Goal: Use online tool/utility: Utilize a website feature to perform a specific function

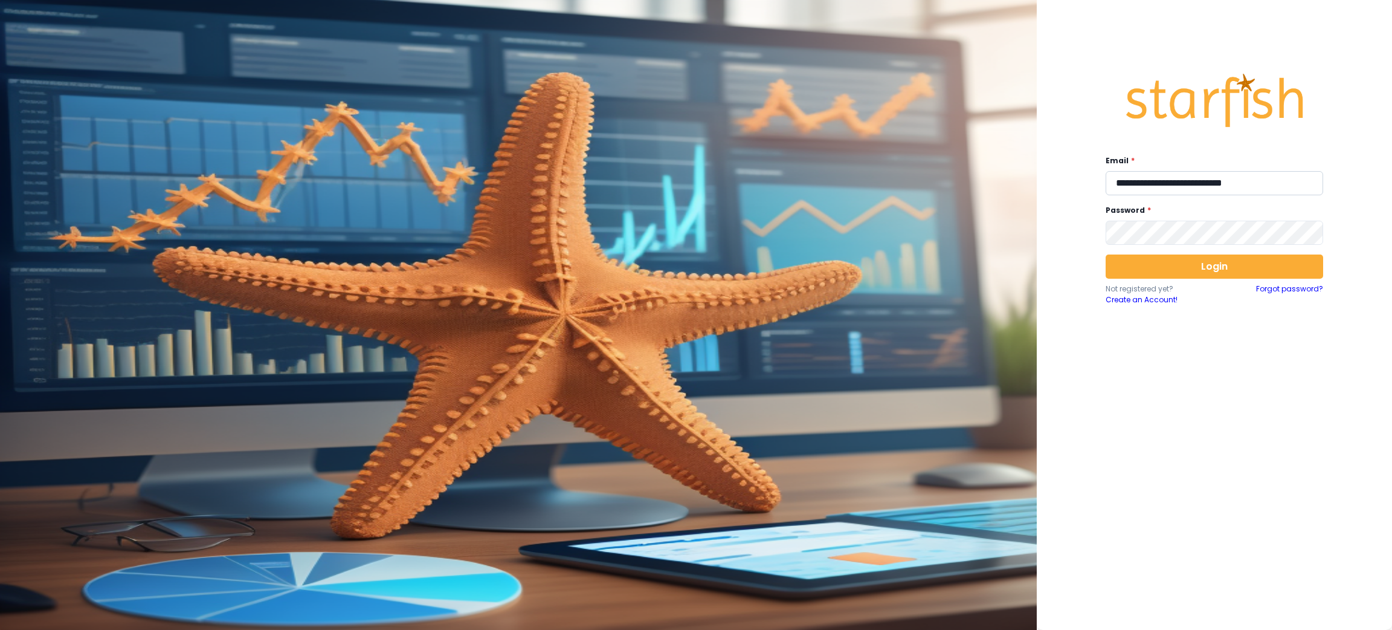
click at [1250, 181] on input "**********" at bounding box center [1215, 183] width 218 height 24
type input "**********"
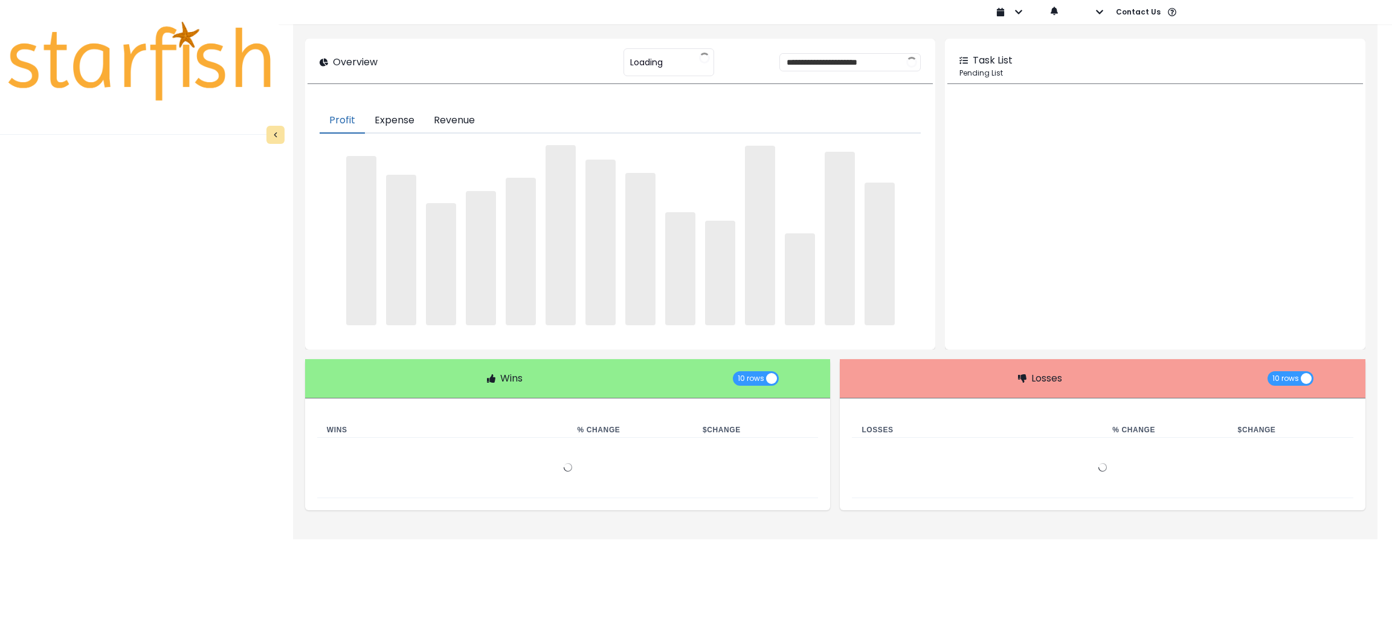
type input "********"
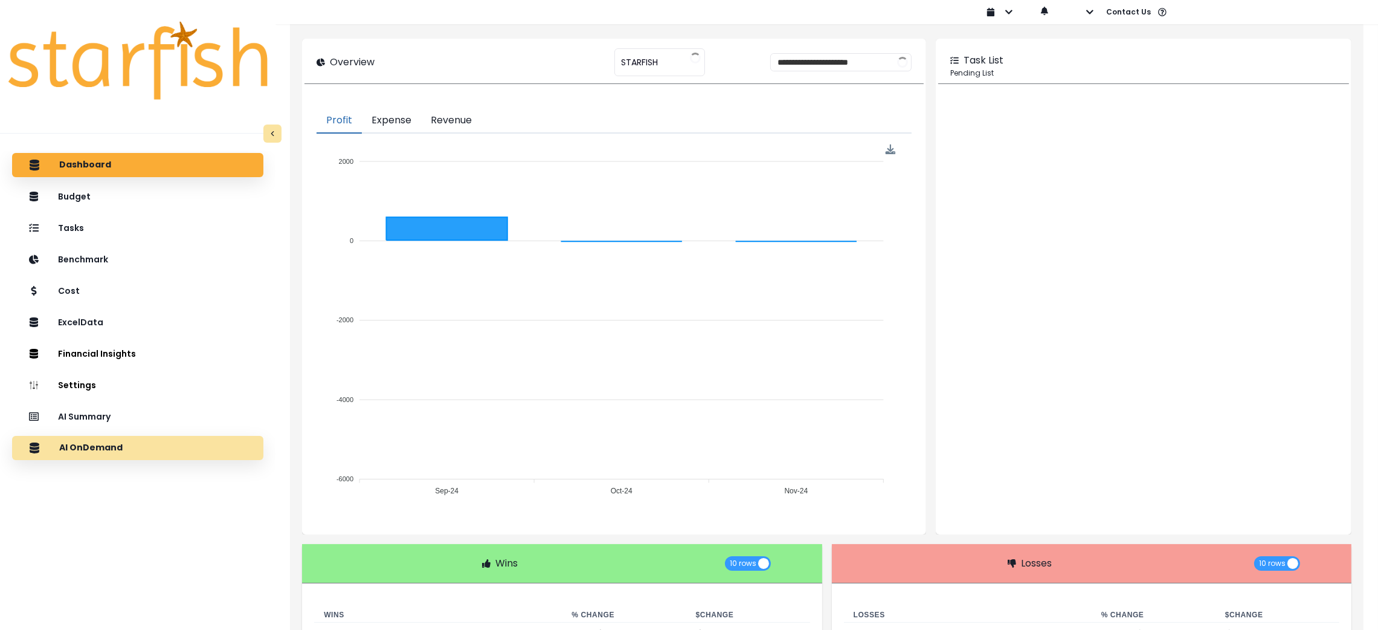
click at [184, 446] on div "AI OnDemand" at bounding box center [138, 447] width 232 height 25
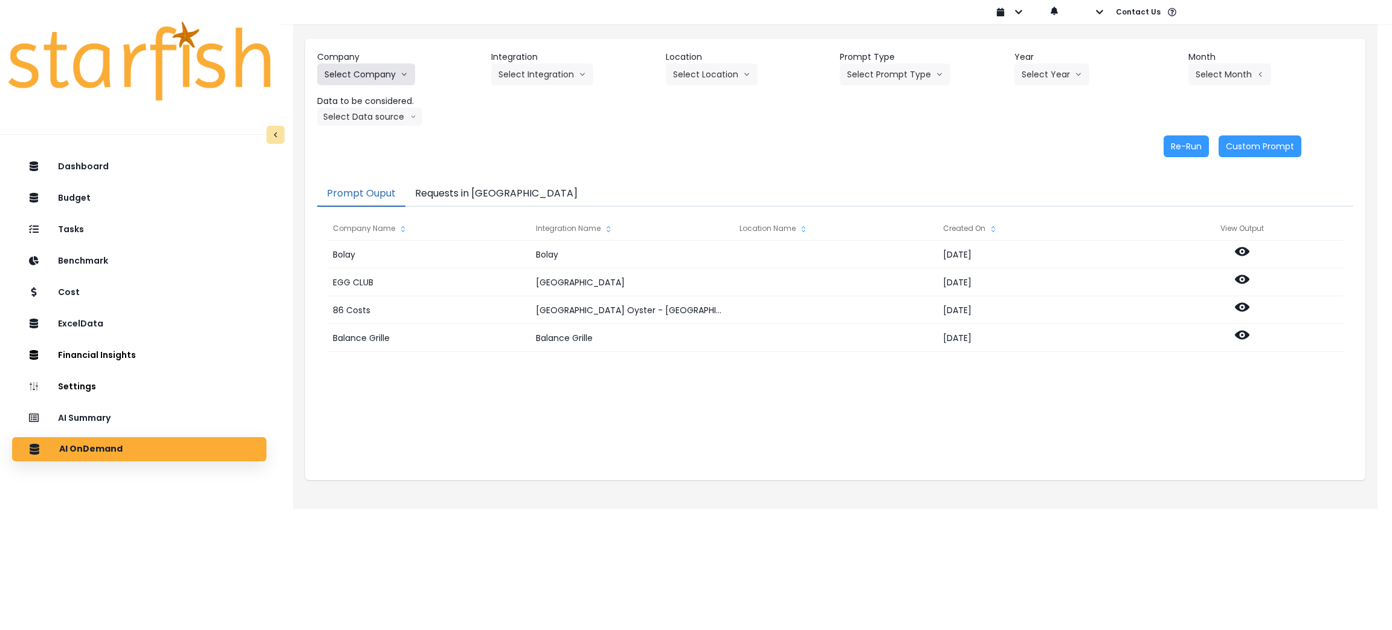
click at [401, 80] on icon "arrow down line" at bounding box center [404, 74] width 7 height 12
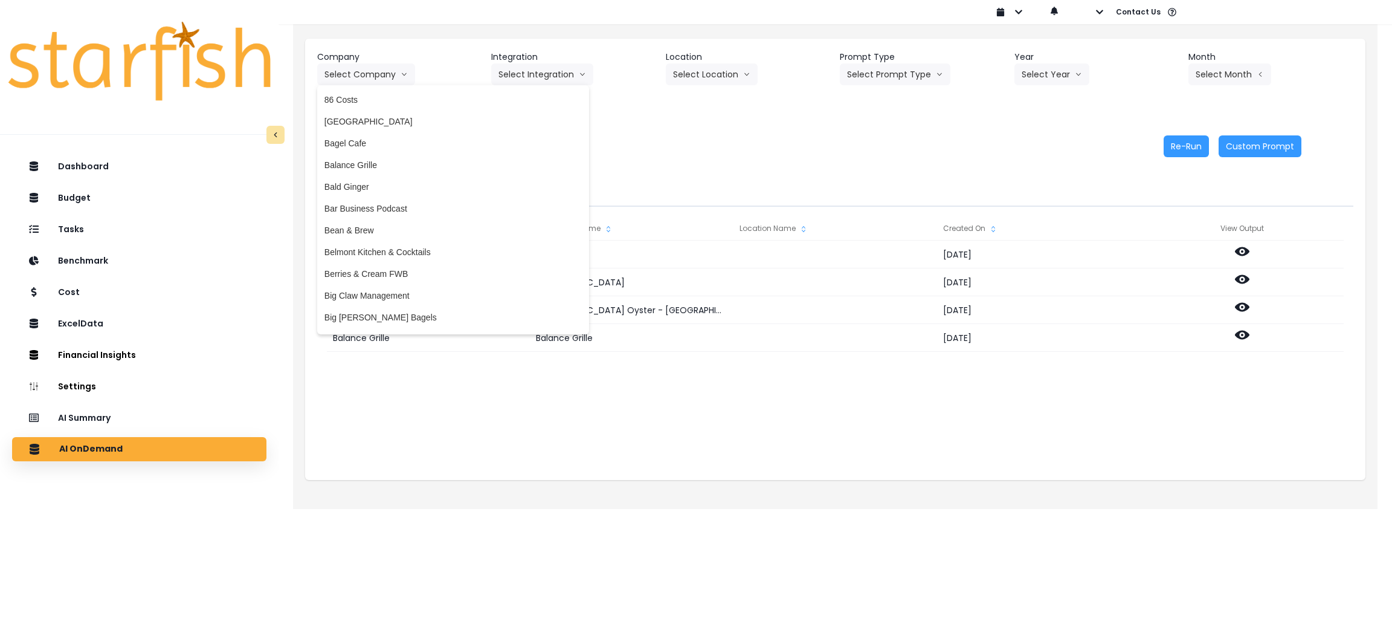
click at [759, 141] on div "Re-Run Custom Prompt" at bounding box center [809, 146] width 984 height 22
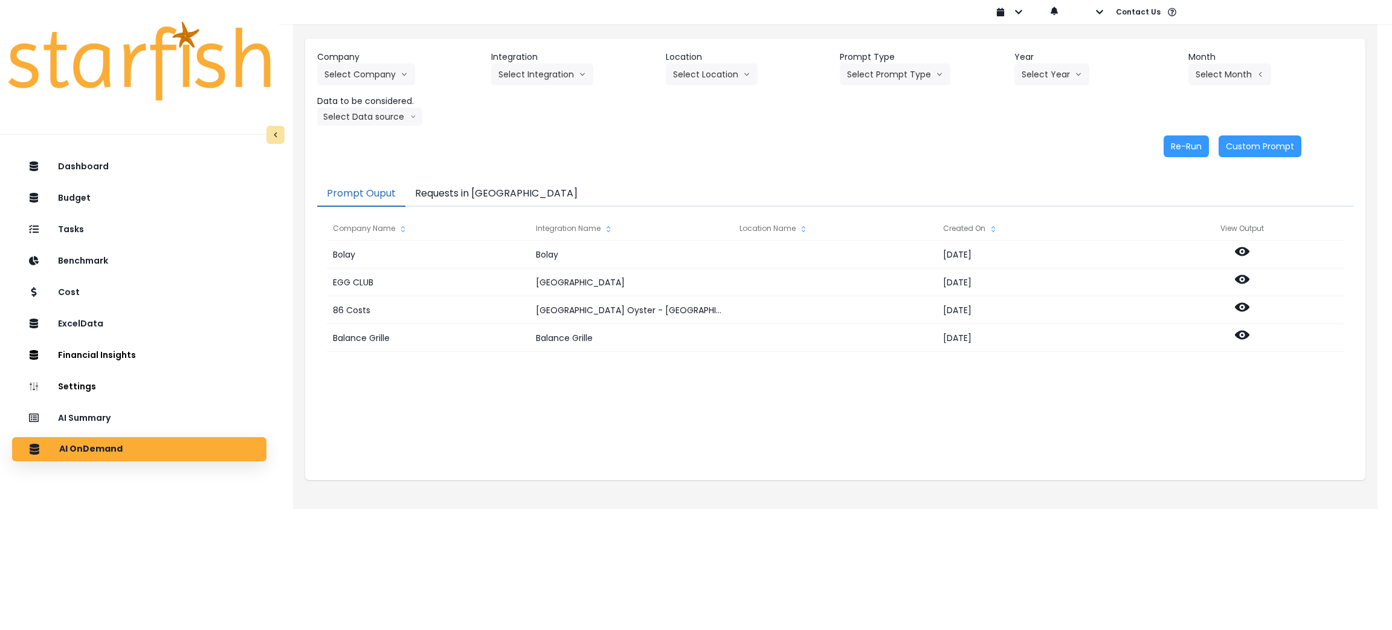
click at [432, 203] on button "Requests in [GEOGRAPHIC_DATA]" at bounding box center [496, 193] width 182 height 25
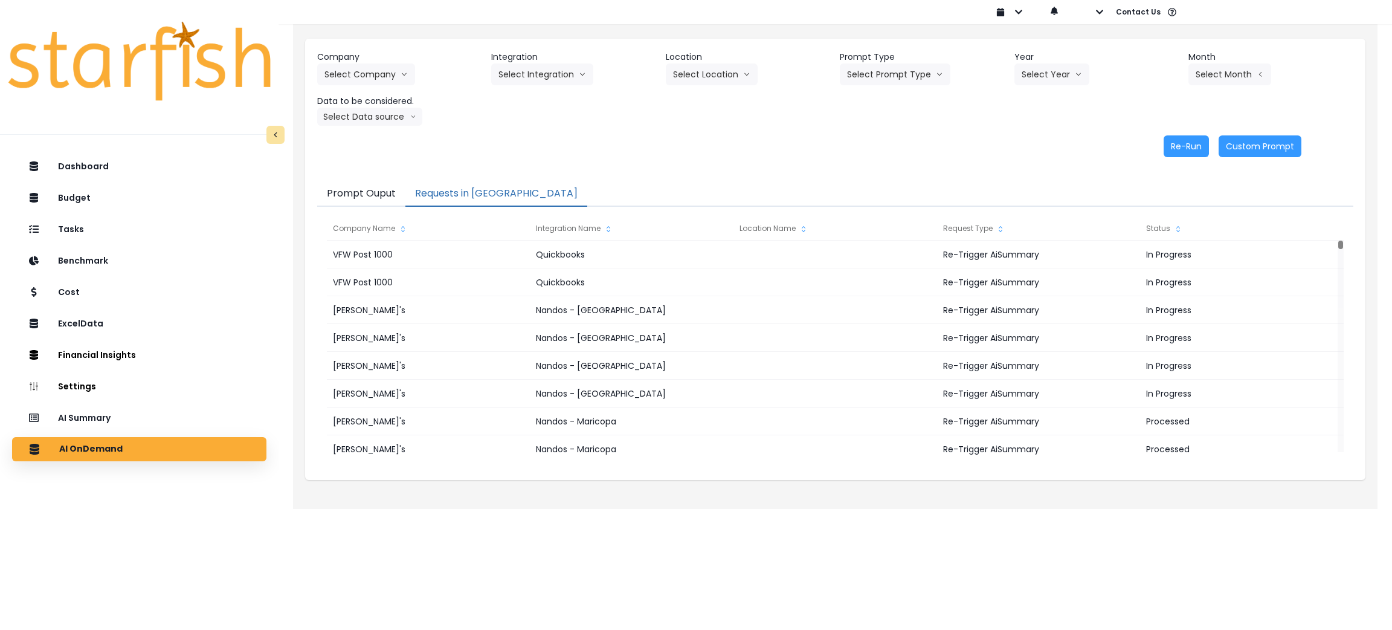
click at [389, 54] on header "Company" at bounding box center [399, 57] width 165 height 13
click at [396, 68] on button "Select Company" at bounding box center [366, 74] width 98 height 22
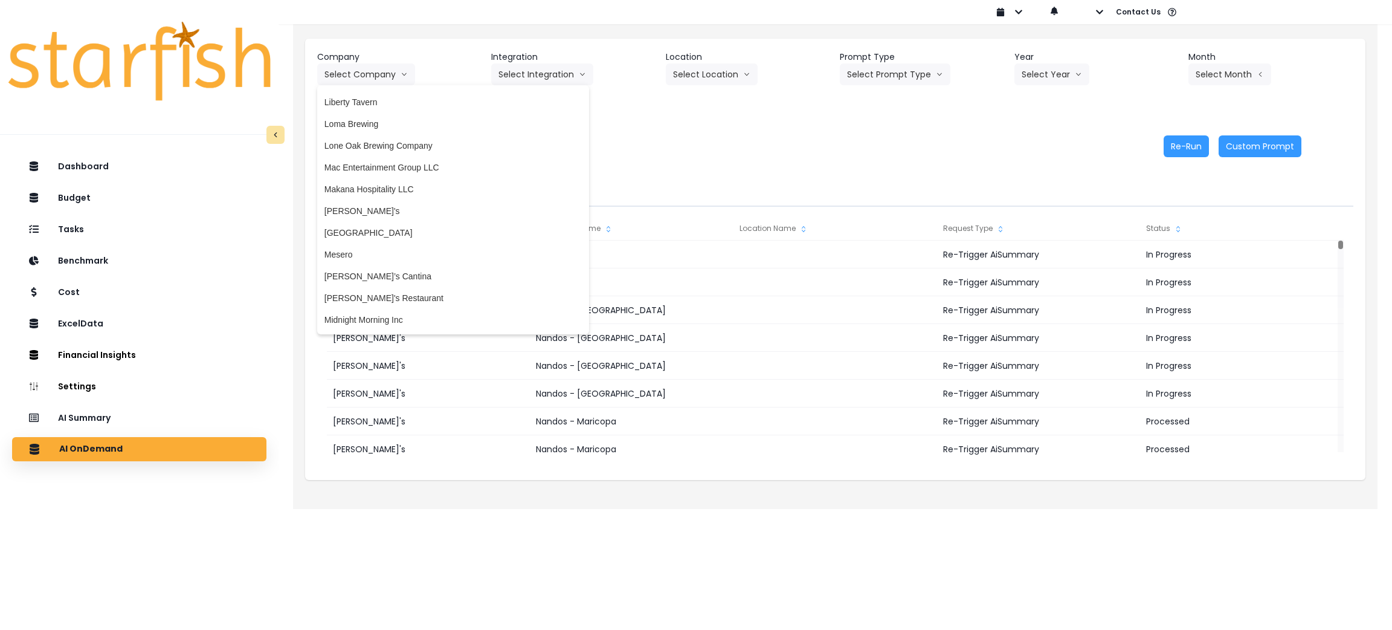
scroll to position [1721, 0]
click at [338, 178] on span "[PERSON_NAME]'s" at bounding box center [452, 184] width 257 height 12
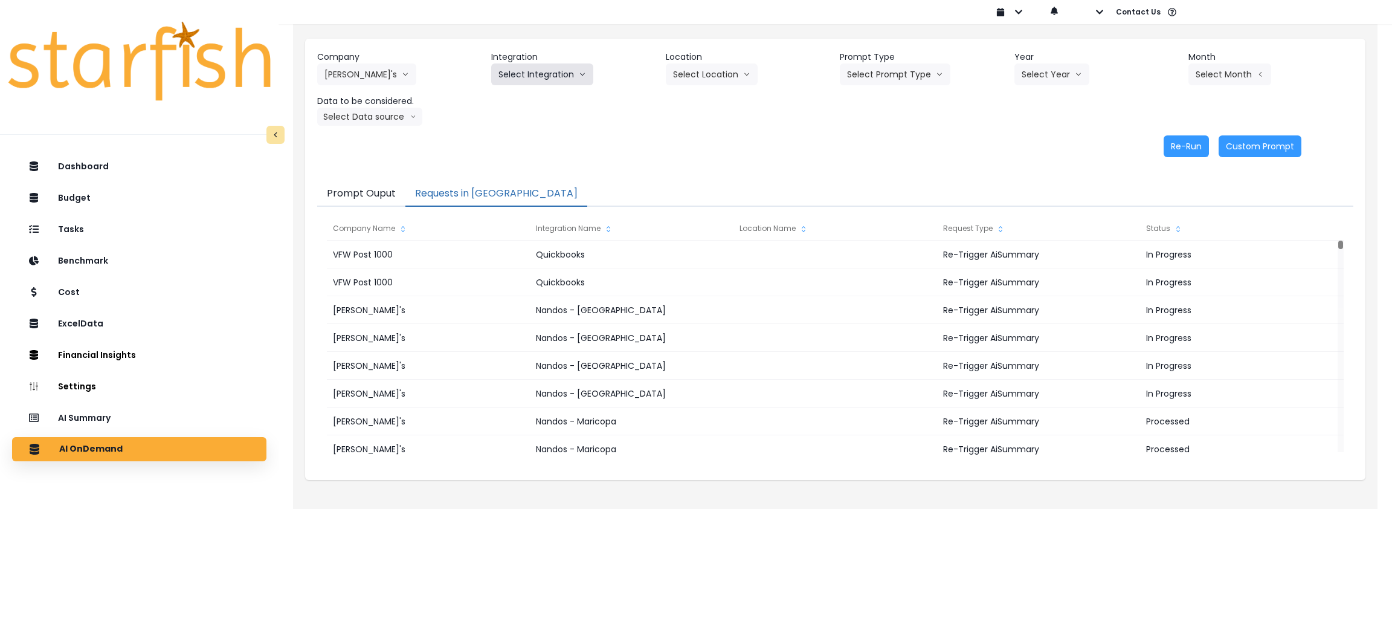
click at [508, 79] on button "Select Integration" at bounding box center [542, 74] width 102 height 22
click at [555, 64] on button "Select Integration" at bounding box center [542, 74] width 102 height 22
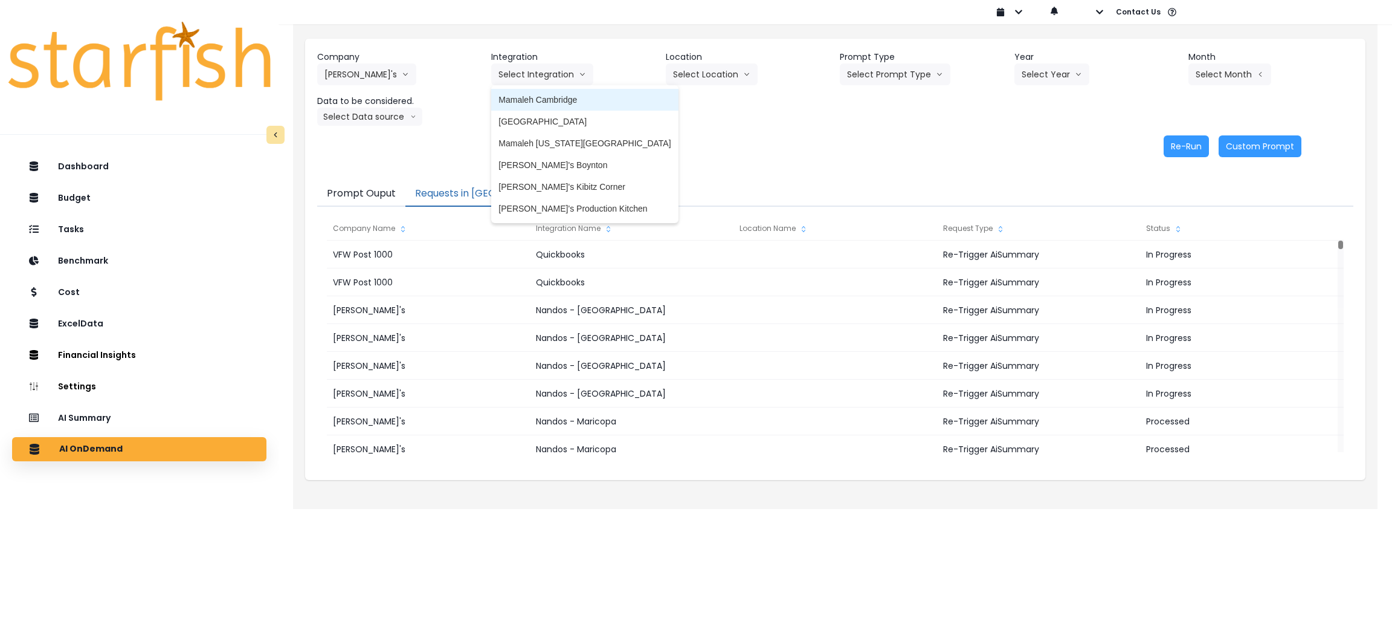
click at [552, 105] on span "Mamaleh Cambridge" at bounding box center [584, 100] width 172 height 12
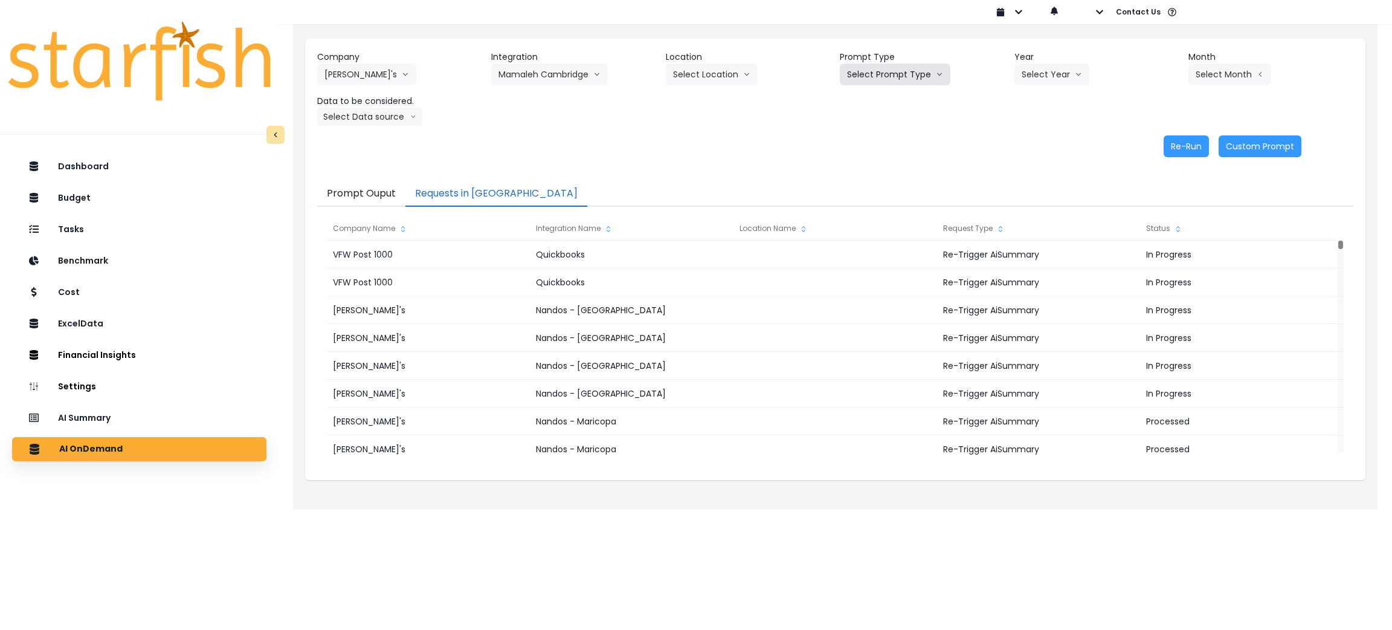
click at [909, 75] on button "Select Prompt Type" at bounding box center [895, 74] width 111 height 22
click at [869, 159] on span "Monthly Summary" at bounding box center [881, 165] width 68 height 12
click at [393, 75] on div "Company [PERSON_NAME]'s 86 Costs Asti Bagel Cafe Balance Grille Bald Ginger Bar…" at bounding box center [399, 68] width 165 height 34
click at [402, 75] on icon "arrow down line" at bounding box center [405, 74] width 7 height 12
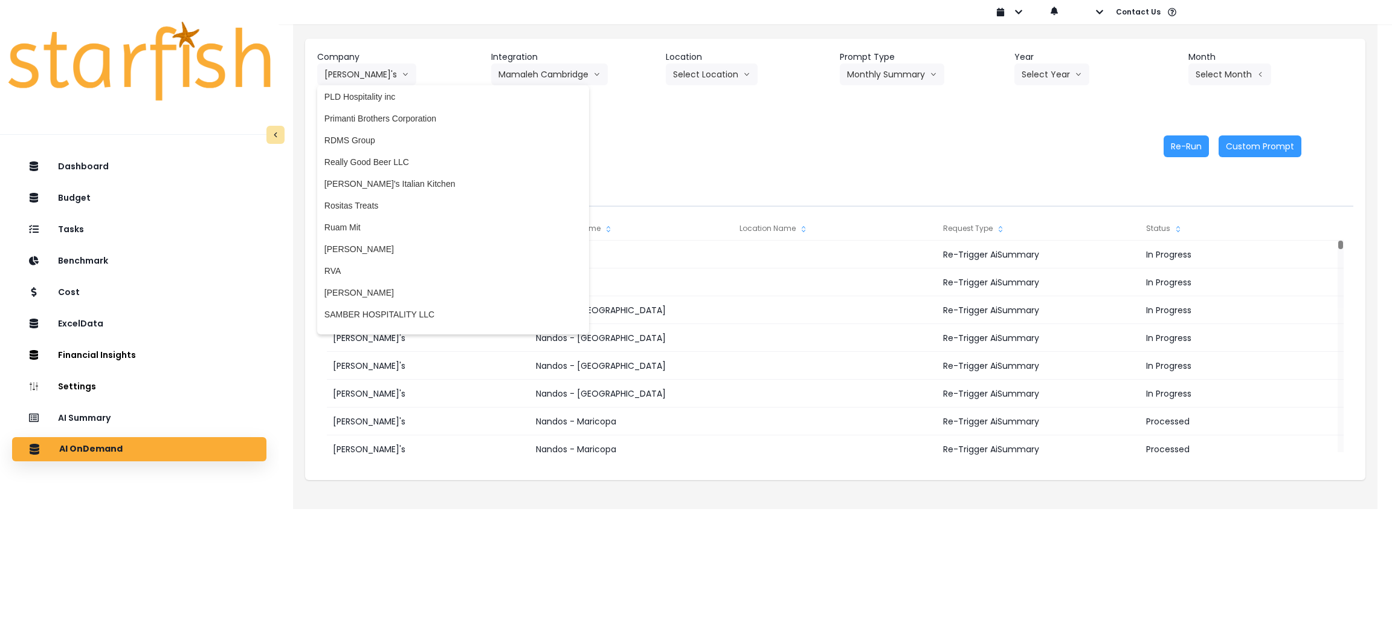
scroll to position [2272, 0]
click at [353, 236] on span "[PERSON_NAME]" at bounding box center [452, 242] width 257 height 12
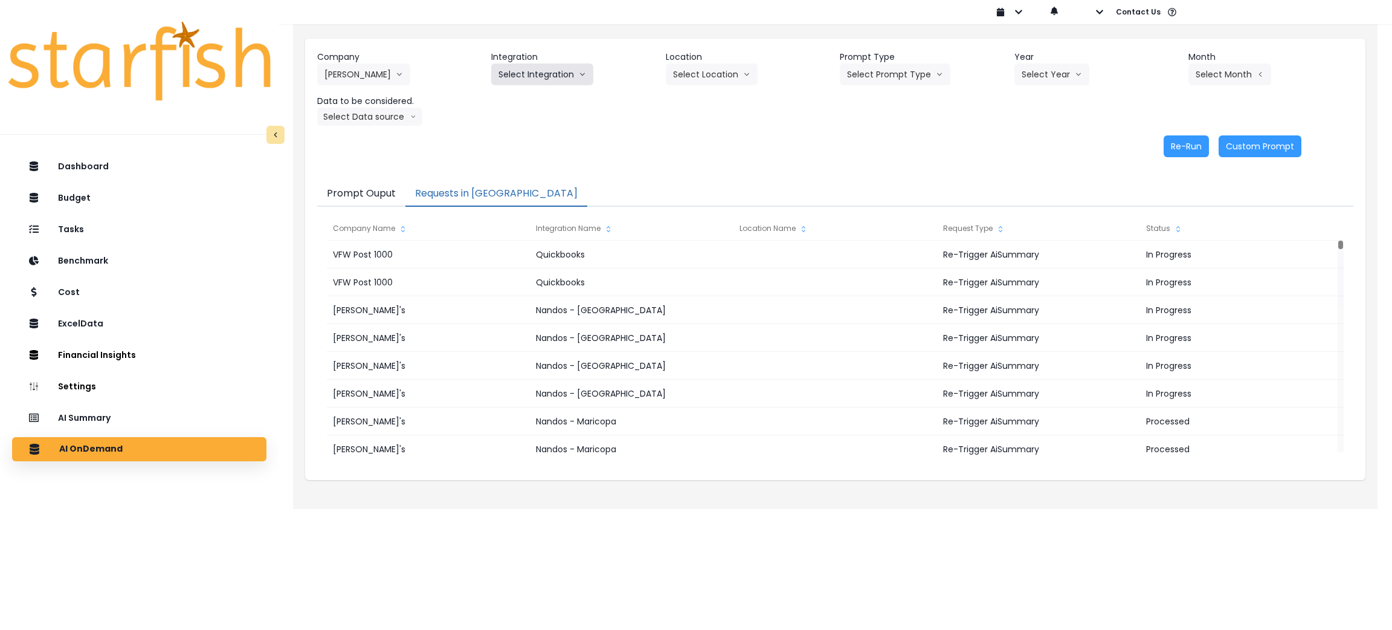
click at [541, 65] on button "Select Integration" at bounding box center [542, 74] width 102 height 22
click at [517, 96] on span "College" at bounding box center [532, 100] width 69 height 12
click at [883, 66] on button "Select Prompt Type" at bounding box center [895, 74] width 111 height 22
click at [865, 167] on span "Monthly Summary" at bounding box center [881, 165] width 68 height 12
click at [1057, 71] on button "Select Year" at bounding box center [1052, 74] width 75 height 22
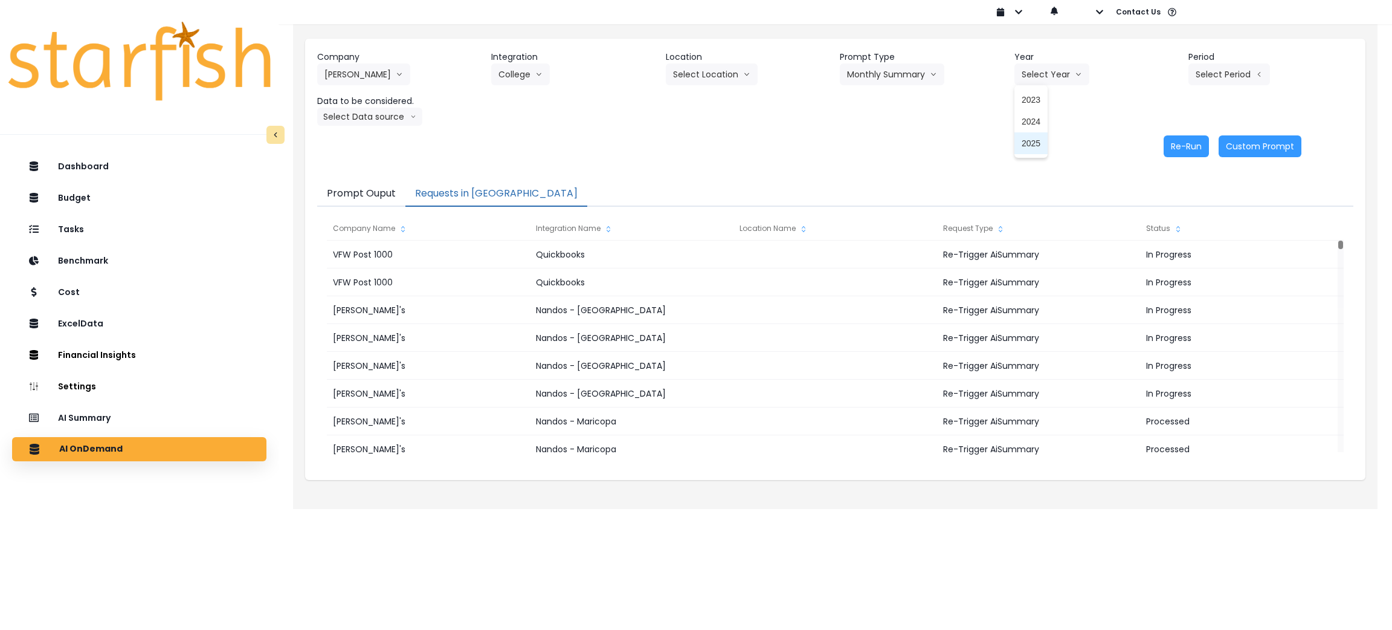
click at [1043, 145] on li "2025" at bounding box center [1031, 143] width 33 height 22
click at [1219, 81] on button "Select Period" at bounding box center [1230, 74] width 82 height 22
click at [1160, 236] on li "P8" at bounding box center [1175, 230] width 30 height 22
click at [386, 115] on button "Select Data source" at bounding box center [369, 117] width 105 height 18
click at [375, 162] on span "Location Analysis" at bounding box center [364, 162] width 80 height 12
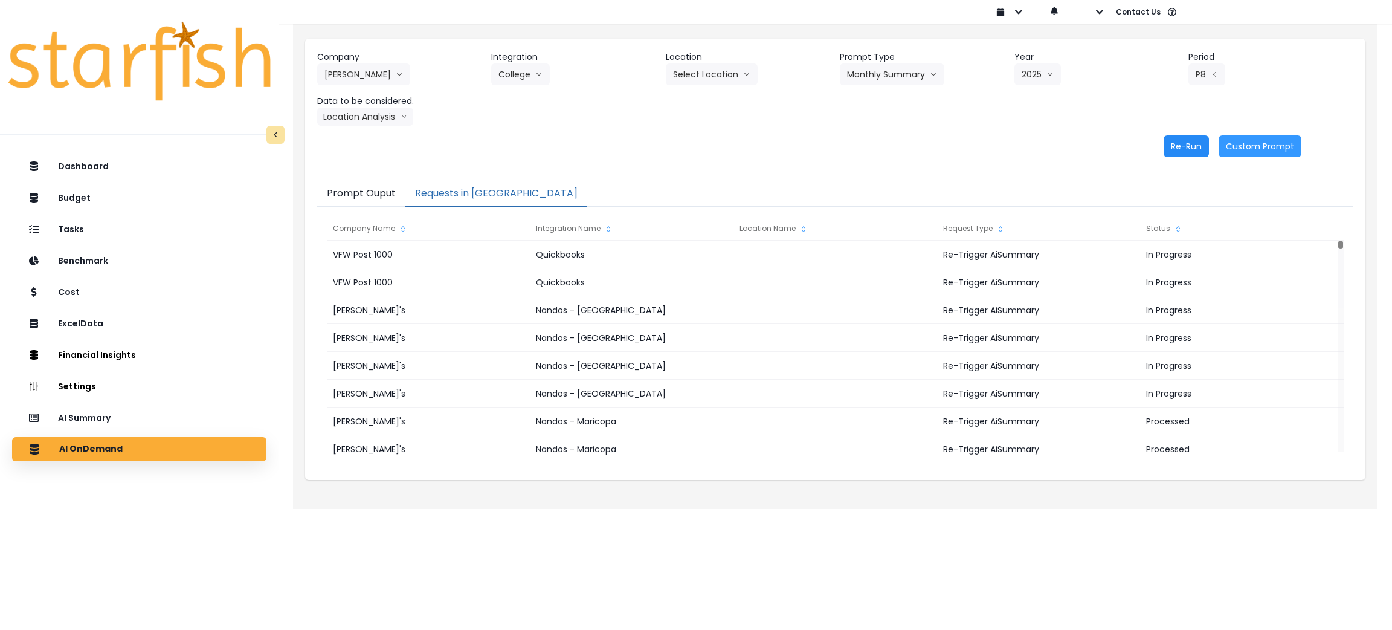
click at [1190, 145] on button "Re-Run" at bounding box center [1186, 146] width 45 height 22
click at [381, 123] on button "Location Analysis" at bounding box center [365, 117] width 96 height 18
click at [375, 143] on span "Comparison overtime" at bounding box center [364, 140] width 80 height 12
click at [1194, 147] on button "Re-Run" at bounding box center [1186, 146] width 45 height 22
click at [724, 156] on div "Re-Run Custom Prompt" at bounding box center [809, 146] width 984 height 22
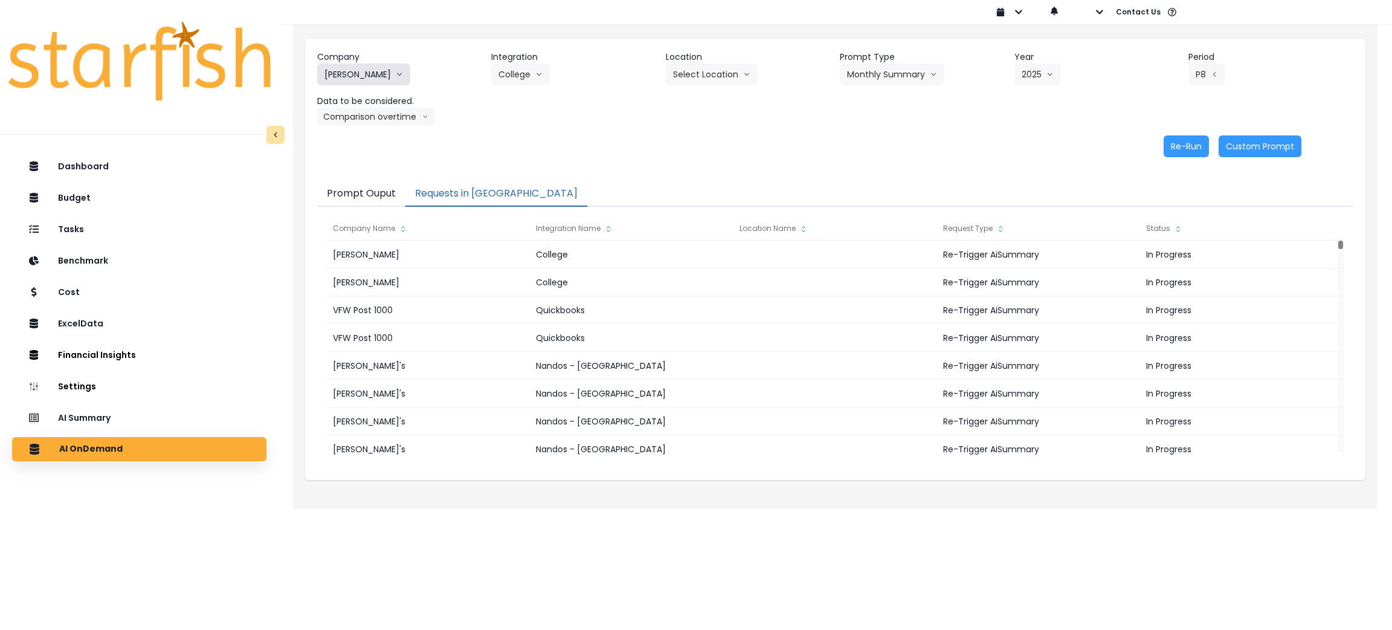
click at [372, 68] on button "[PERSON_NAME]" at bounding box center [363, 74] width 93 height 22
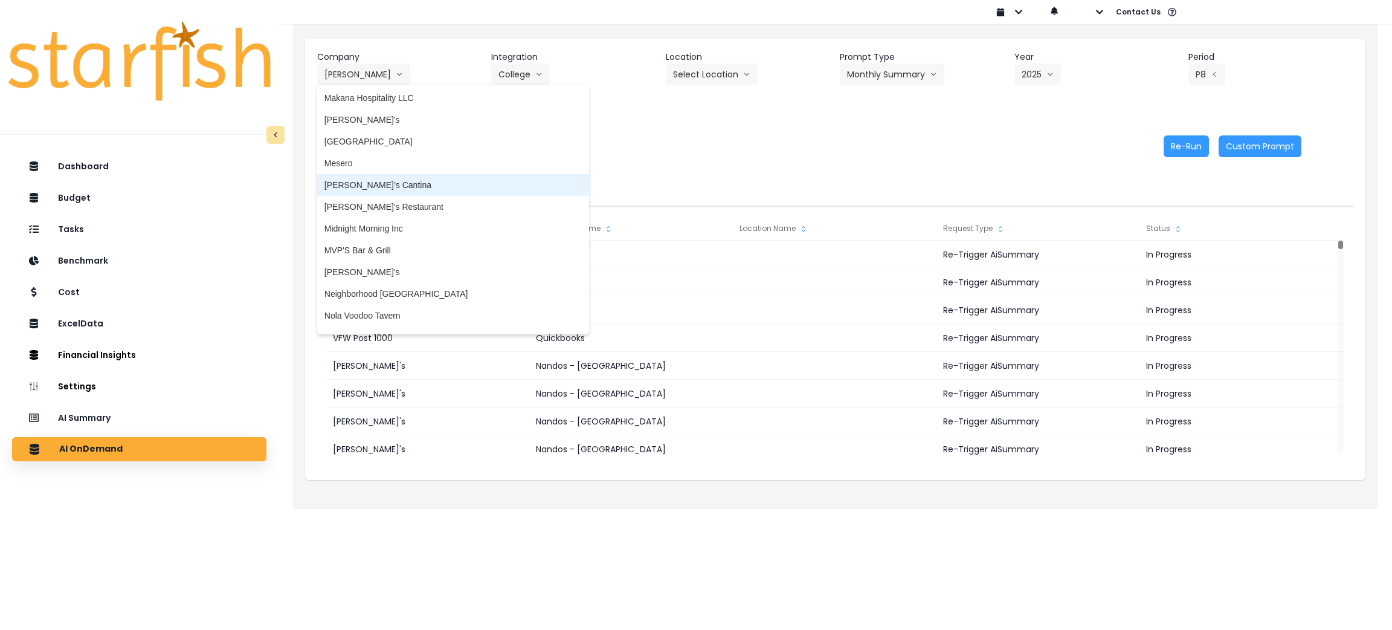
scroll to position [1728, 0]
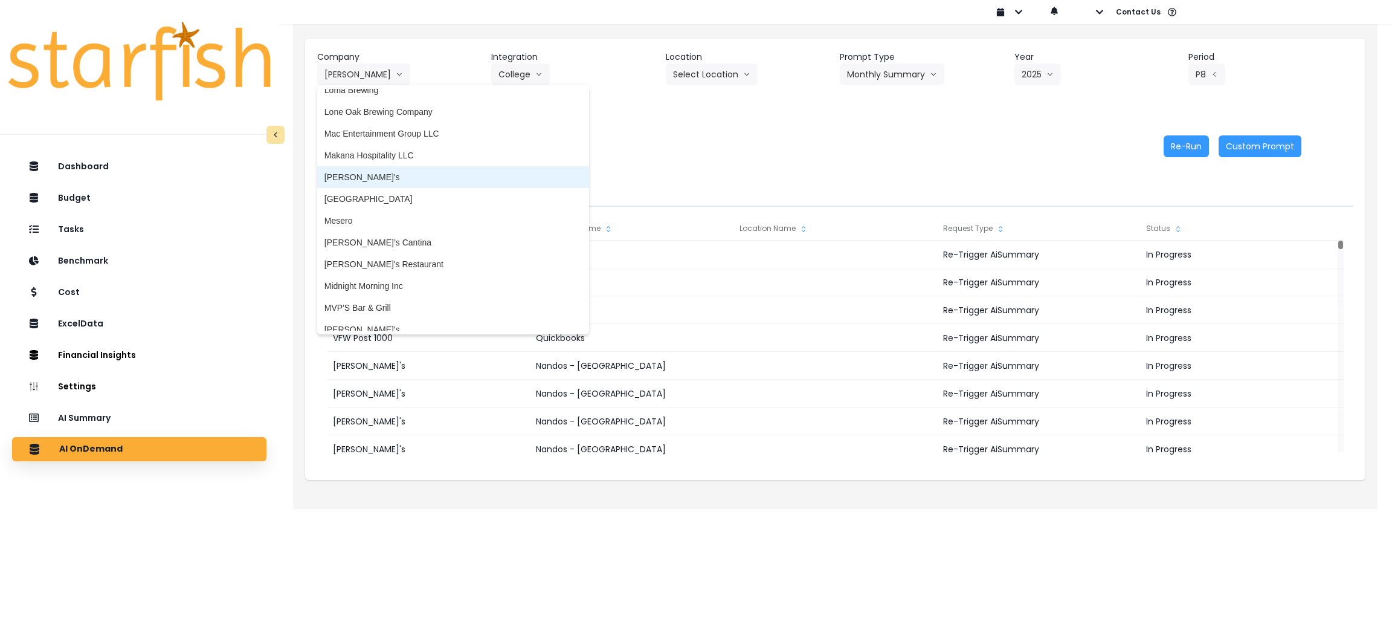
click at [396, 175] on span "[PERSON_NAME]'s" at bounding box center [452, 177] width 257 height 12
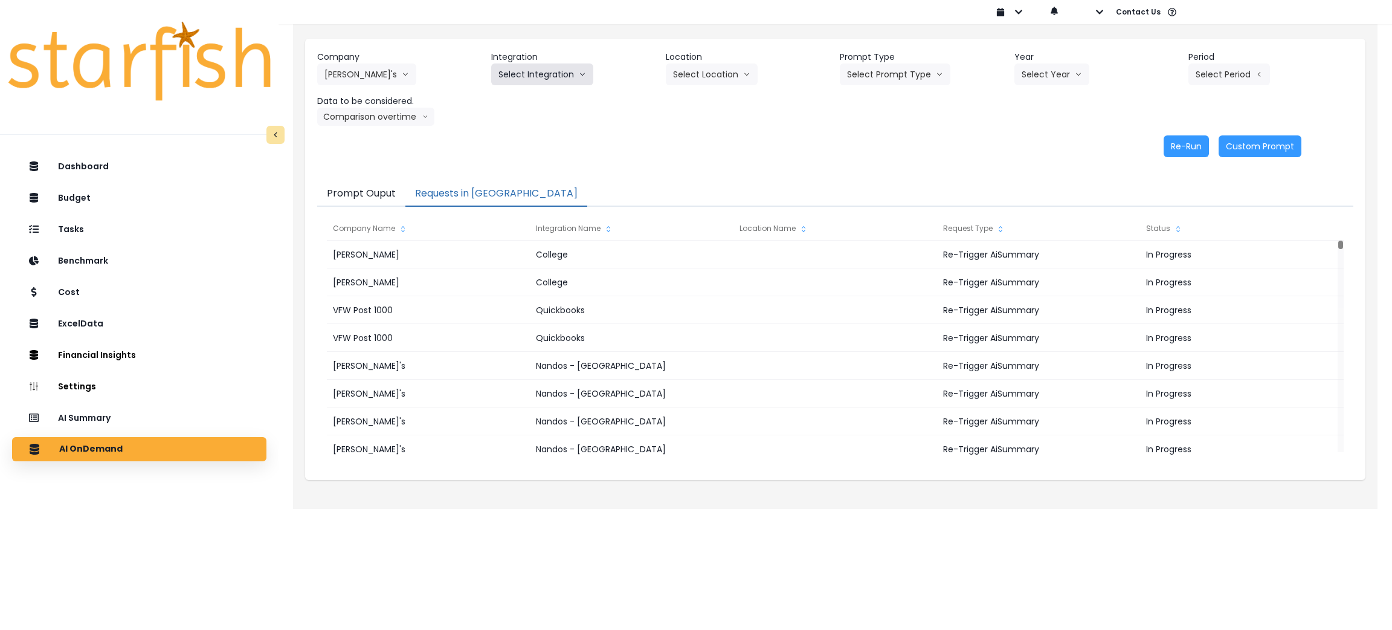
click at [526, 79] on button "Select Integration" at bounding box center [542, 74] width 102 height 22
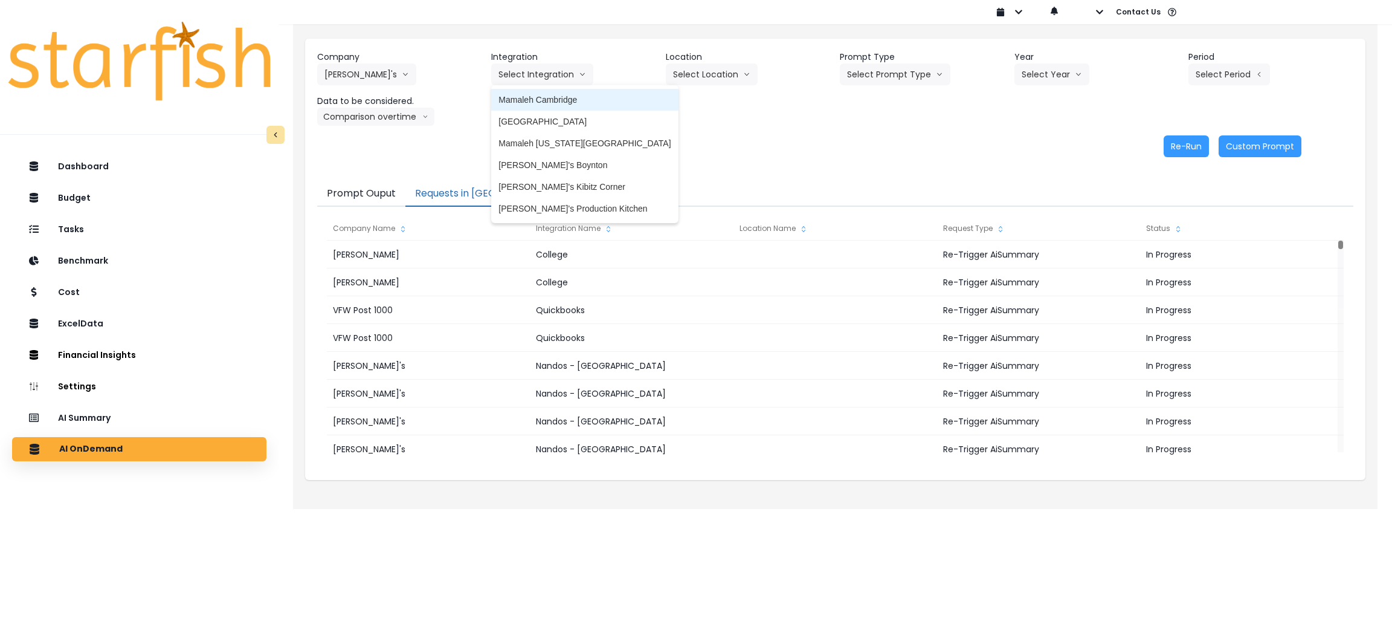
click at [523, 91] on li "Mamaleh Cambridge" at bounding box center [584, 100] width 187 height 22
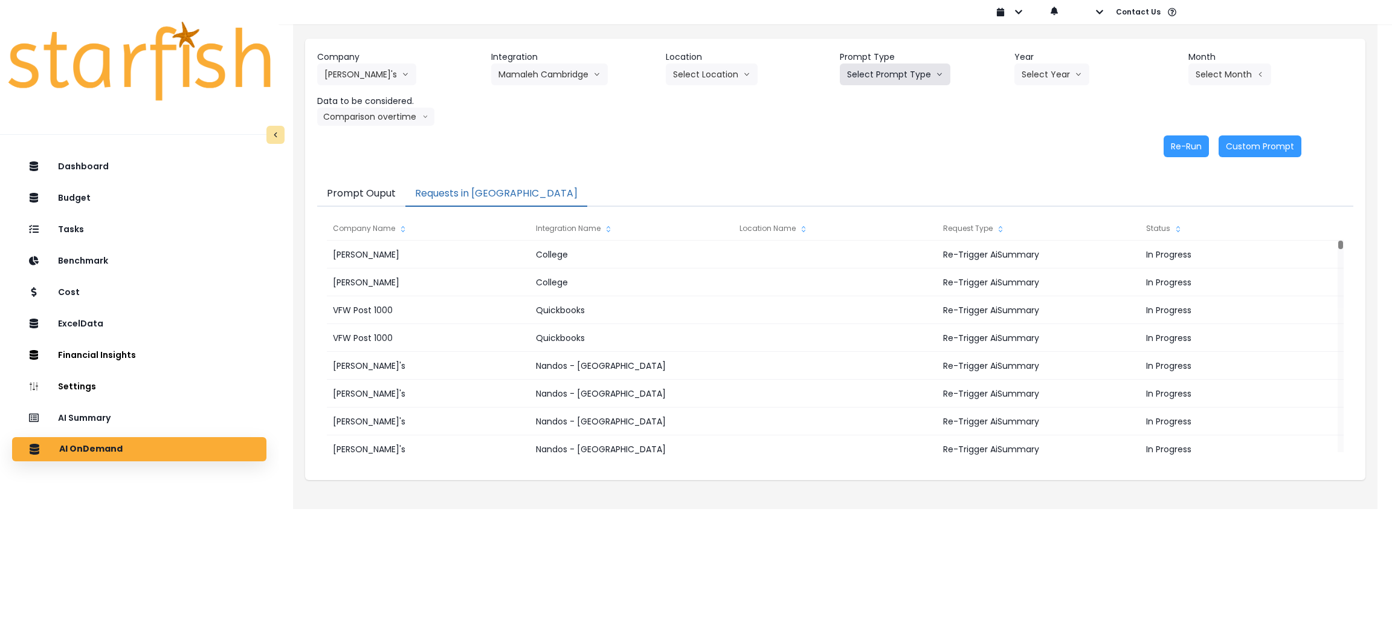
click at [865, 82] on button "Select Prompt Type" at bounding box center [895, 74] width 111 height 22
click at [861, 159] on span "Monthly Summary" at bounding box center [881, 165] width 68 height 12
click at [1060, 69] on button "Select Year" at bounding box center [1052, 74] width 75 height 22
click at [1036, 143] on span "2025" at bounding box center [1031, 143] width 19 height 12
click at [1239, 72] on button "Select Month" at bounding box center [1230, 74] width 83 height 22
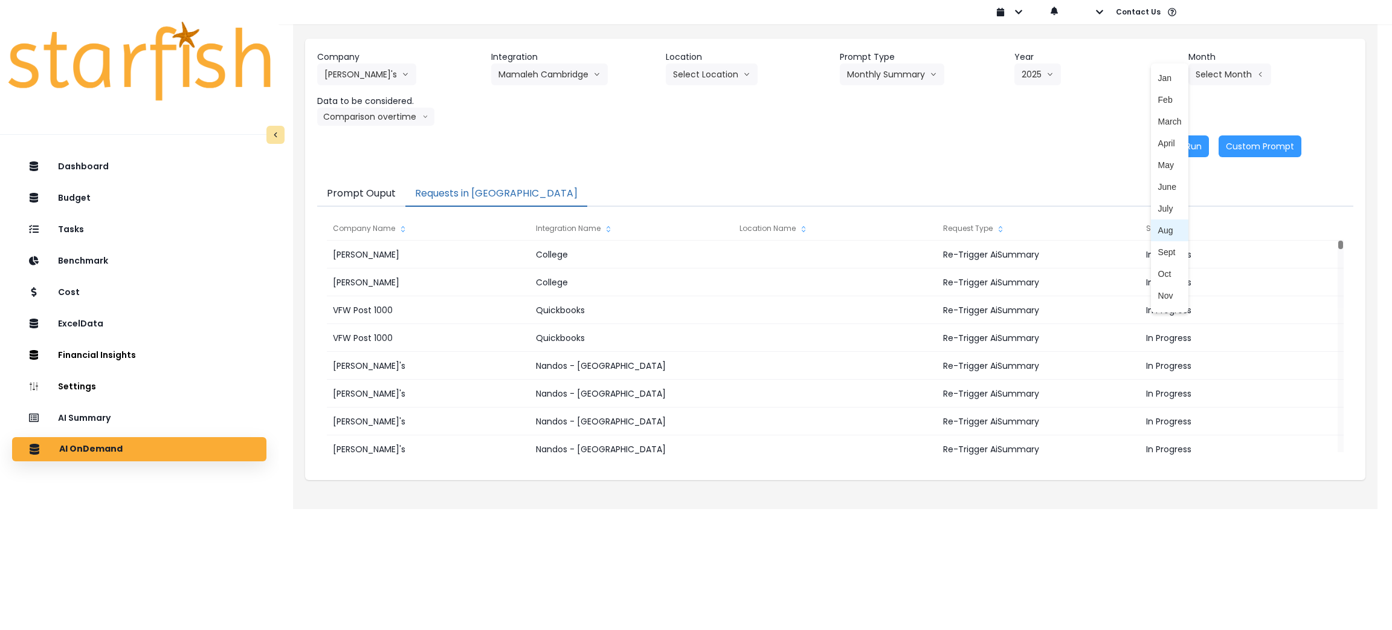
click at [1159, 227] on span "Aug" at bounding box center [1170, 230] width 24 height 12
click at [424, 112] on icon "arrow down line" at bounding box center [425, 117] width 6 height 12
click at [393, 170] on li "Location Analysis" at bounding box center [364, 162] width 95 height 22
click at [1192, 143] on button "Re-Run" at bounding box center [1186, 146] width 45 height 22
click at [385, 119] on button "Location Analysis" at bounding box center [365, 117] width 96 height 18
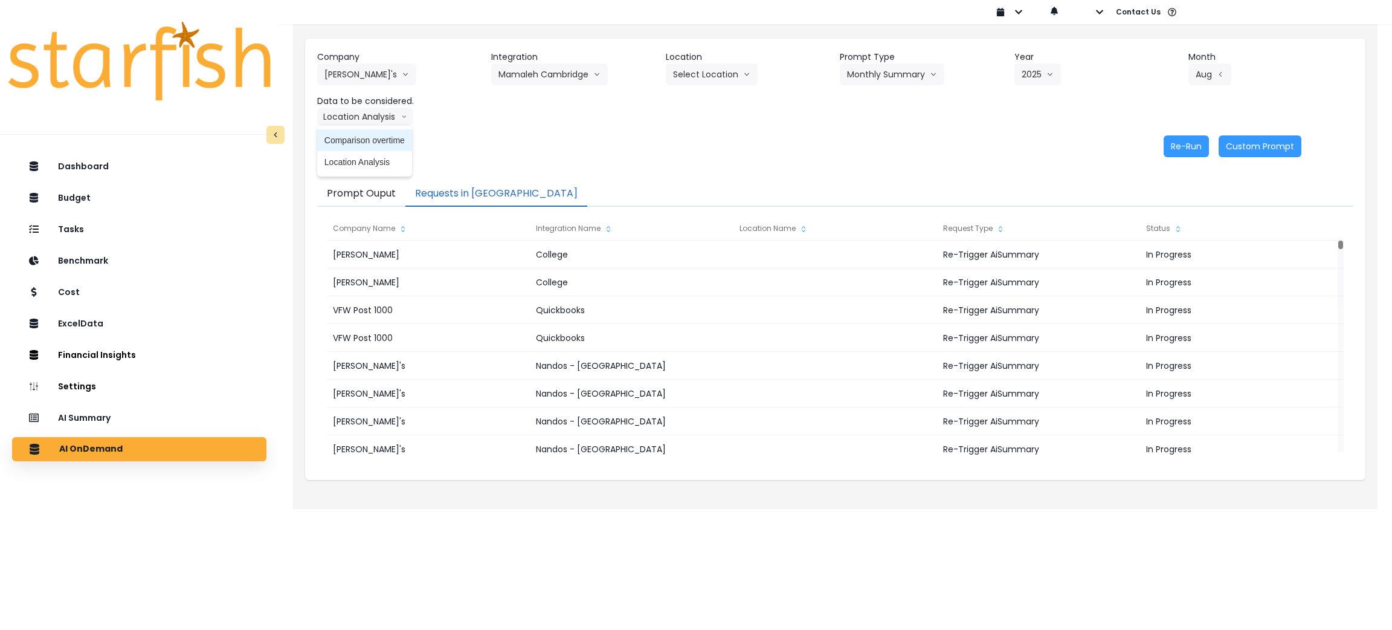
click at [373, 137] on span "Comparison overtime" at bounding box center [364, 140] width 80 height 12
click at [1183, 149] on button "Re-Run" at bounding box center [1186, 146] width 45 height 22
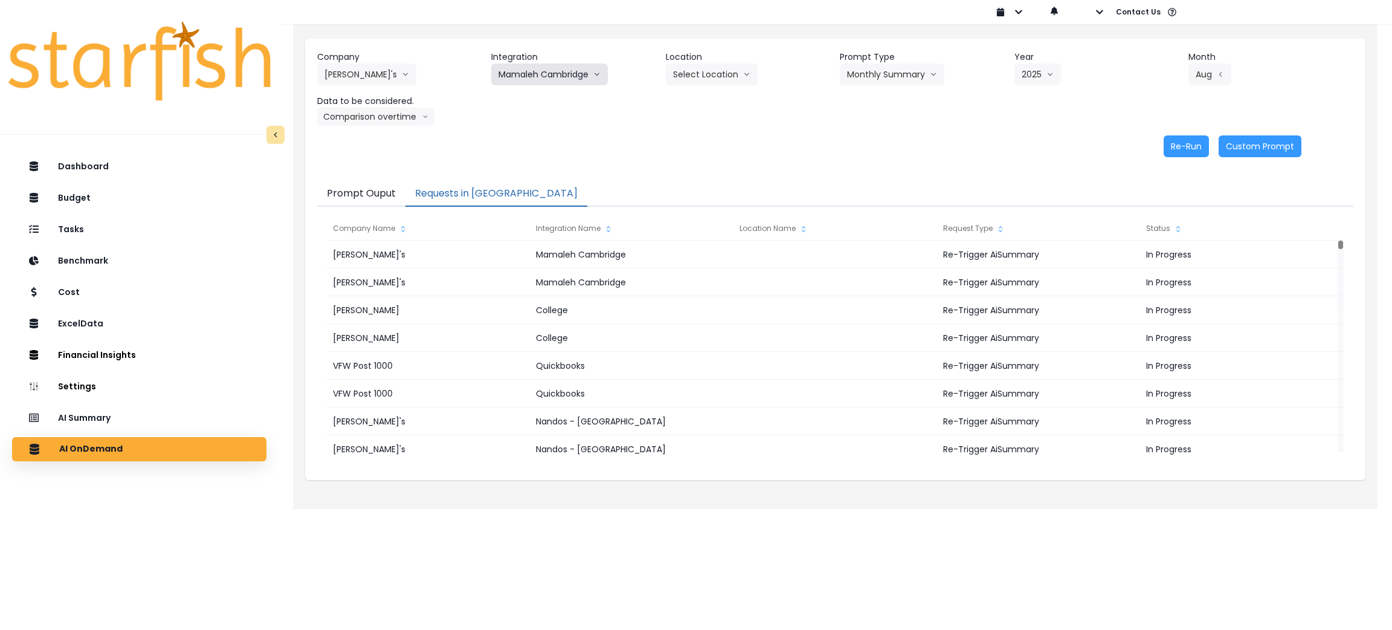
click at [563, 74] on button "Mamaleh Cambridge" at bounding box center [549, 74] width 117 height 22
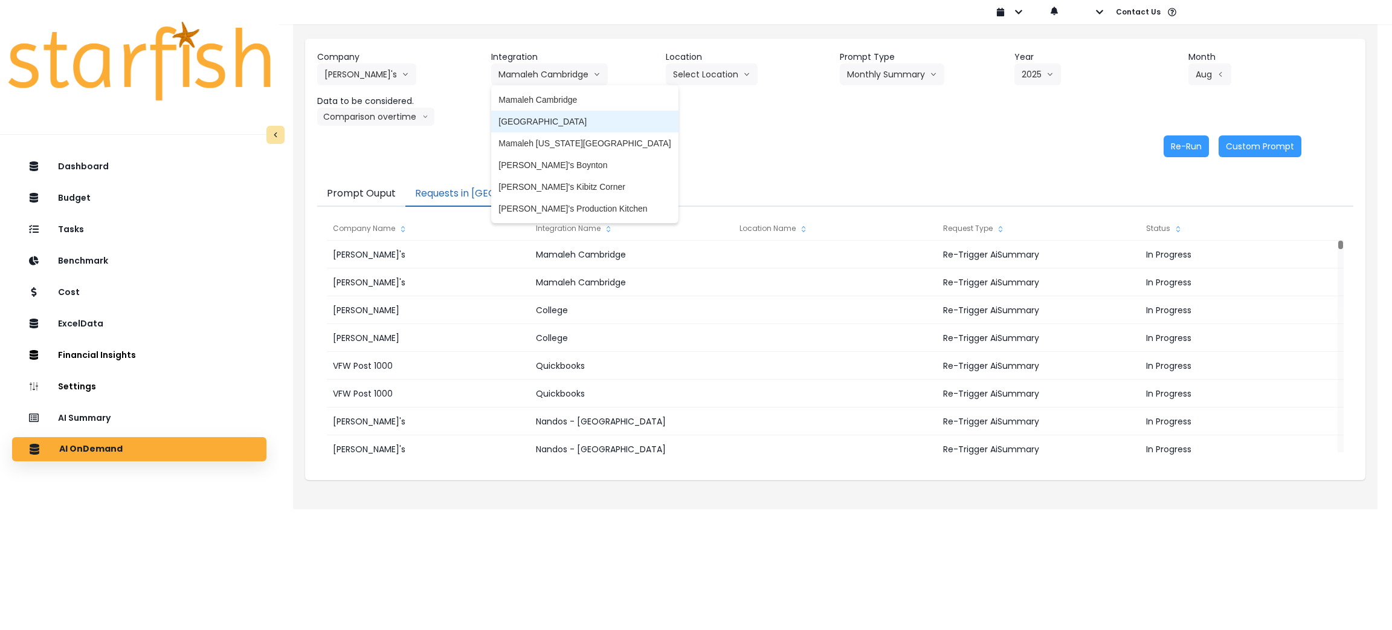
click at [556, 118] on span "[GEOGRAPHIC_DATA]" at bounding box center [584, 121] width 172 height 12
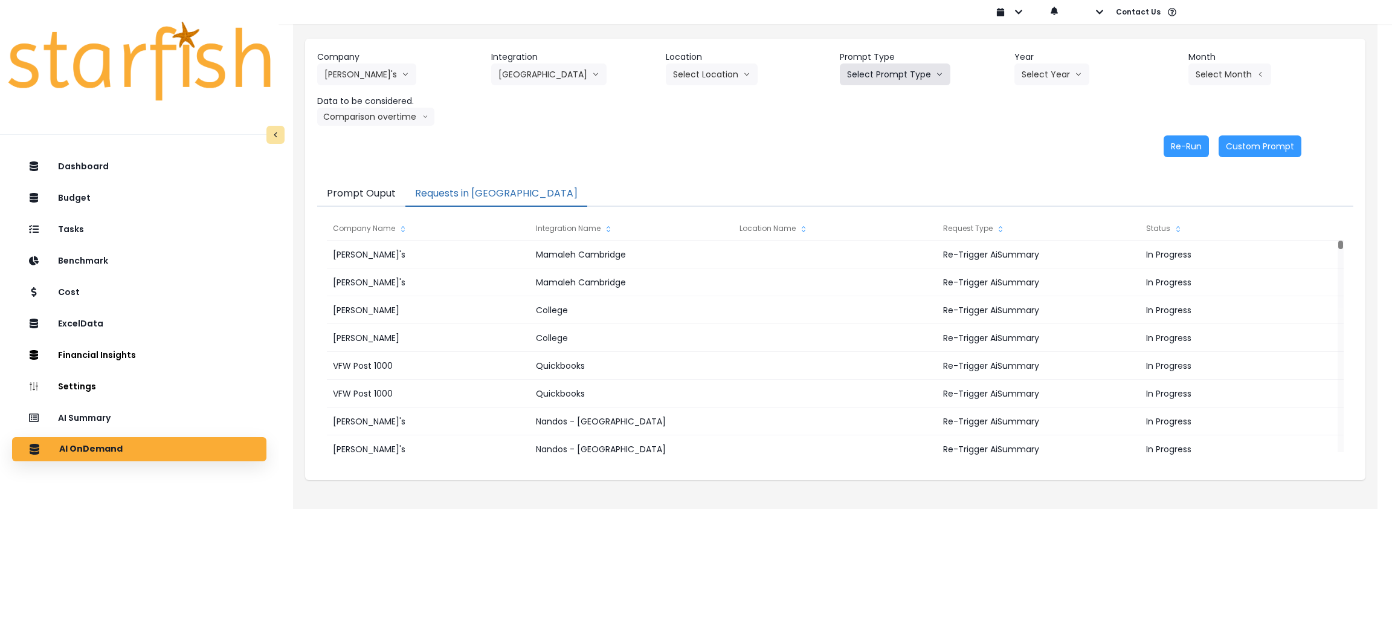
click at [889, 79] on button "Select Prompt Type" at bounding box center [895, 74] width 111 height 22
click at [886, 160] on span "Monthly Summary" at bounding box center [881, 165] width 68 height 12
click at [1060, 79] on button "Select Year" at bounding box center [1052, 74] width 75 height 22
click at [1025, 146] on span "2025" at bounding box center [1031, 143] width 19 height 12
click at [1219, 75] on button "Select Month" at bounding box center [1230, 74] width 83 height 22
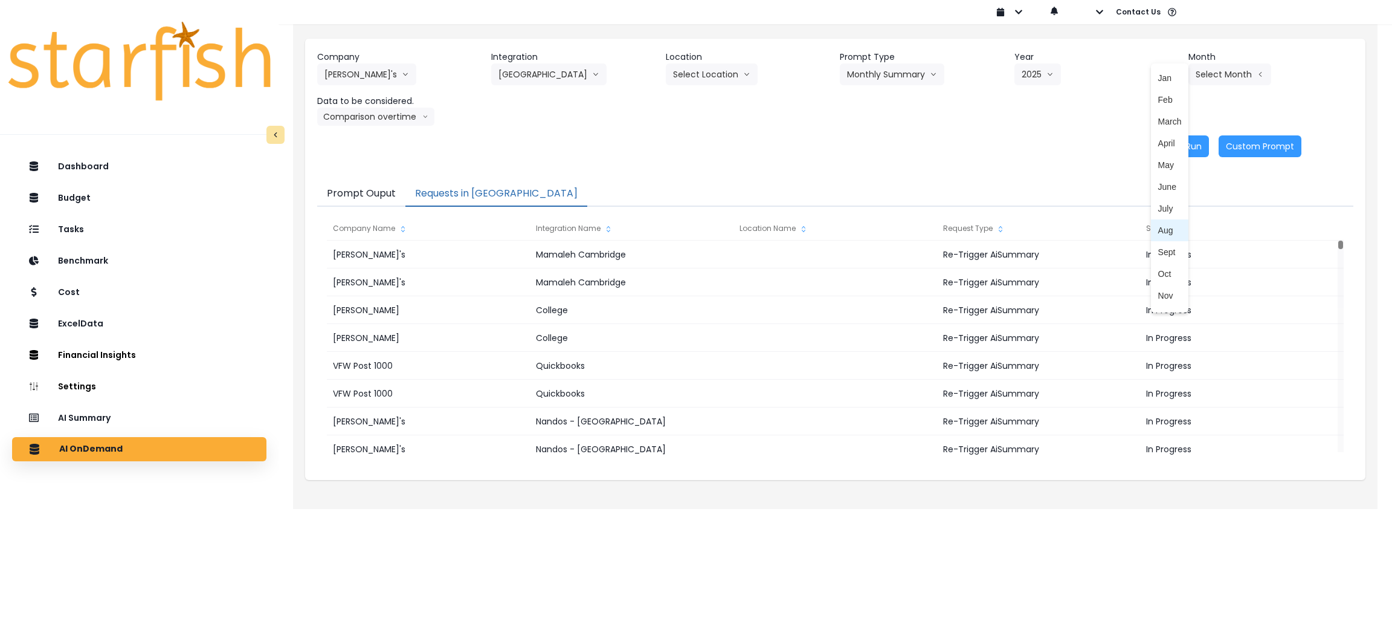
click at [1163, 237] on li "Aug" at bounding box center [1170, 230] width 38 height 22
click at [387, 115] on button "Comparison overtime" at bounding box center [375, 117] width 117 height 18
click at [381, 161] on span "Location Analysis" at bounding box center [364, 162] width 80 height 12
click at [1179, 144] on button "Re-Run" at bounding box center [1186, 146] width 45 height 22
click at [376, 123] on button "Location Analysis" at bounding box center [365, 117] width 96 height 18
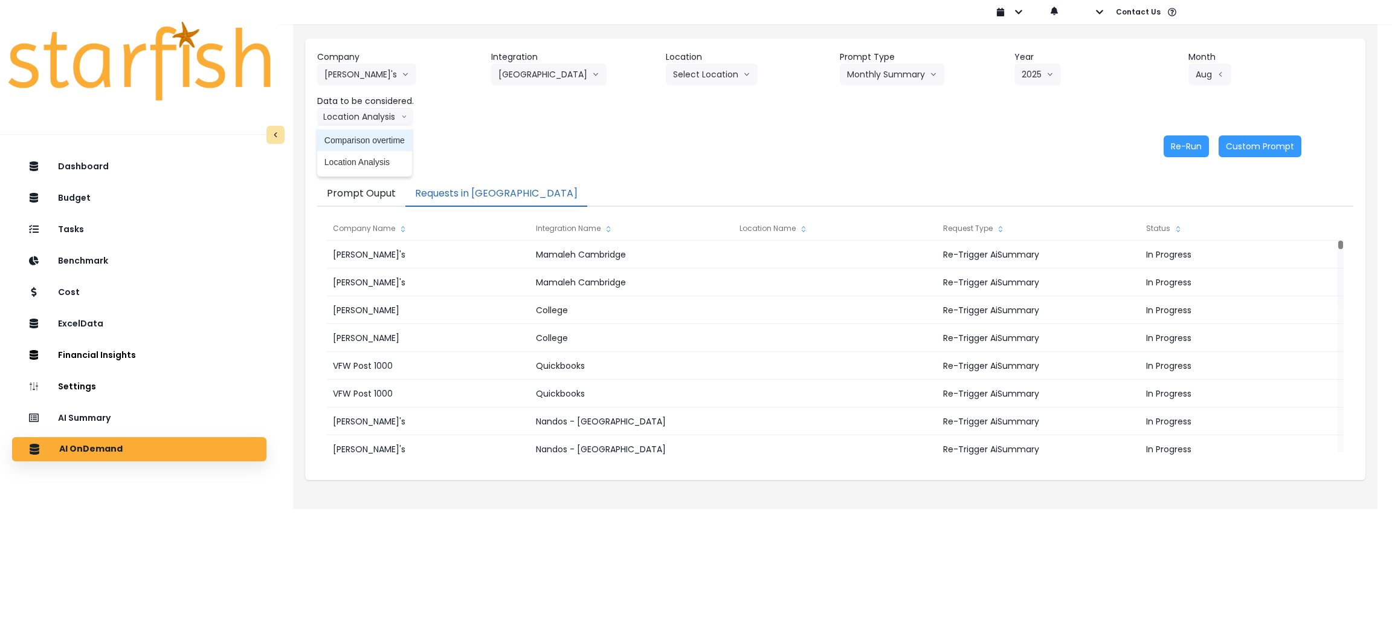
click at [370, 139] on span "Comparison overtime" at bounding box center [364, 140] width 80 height 12
click at [1166, 137] on button "Re-Run" at bounding box center [1186, 146] width 45 height 22
click at [680, 135] on div "Re-Run Custom Prompt" at bounding box center [809, 146] width 984 height 22
click at [607, 82] on button "[GEOGRAPHIC_DATA]" at bounding box center [548, 74] width 115 height 22
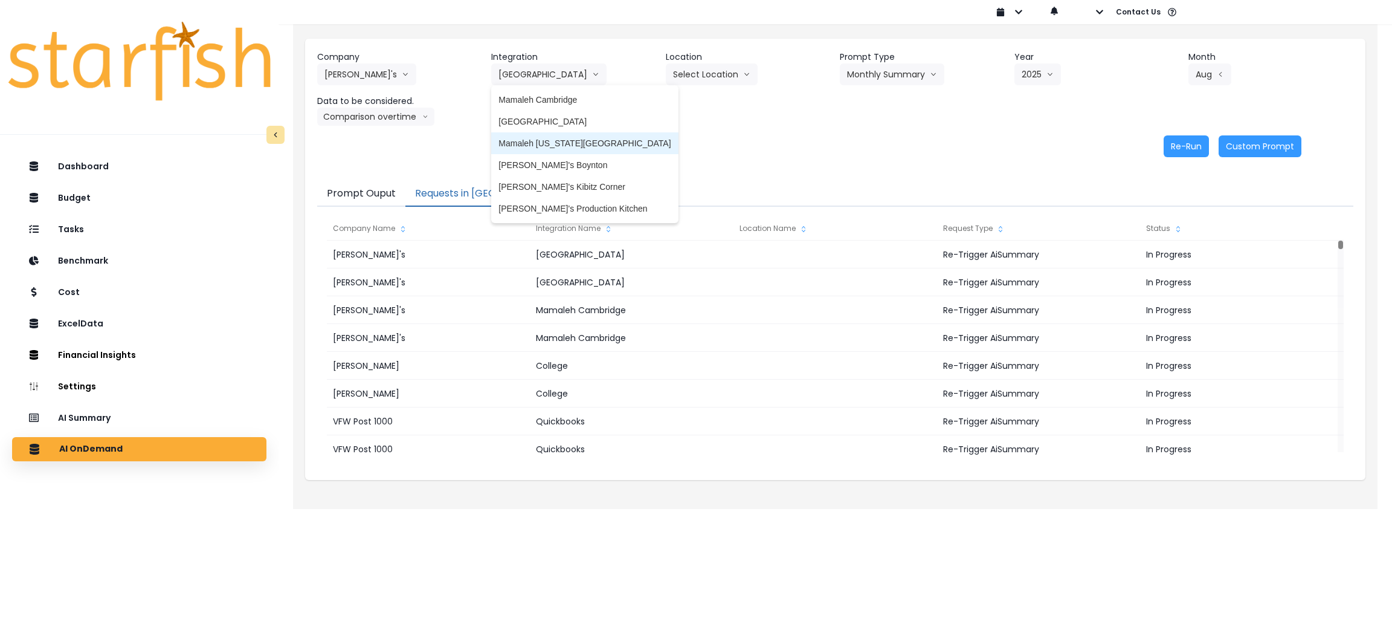
click at [596, 147] on span "Mamaleh [US_STATE][GEOGRAPHIC_DATA]" at bounding box center [584, 143] width 172 height 12
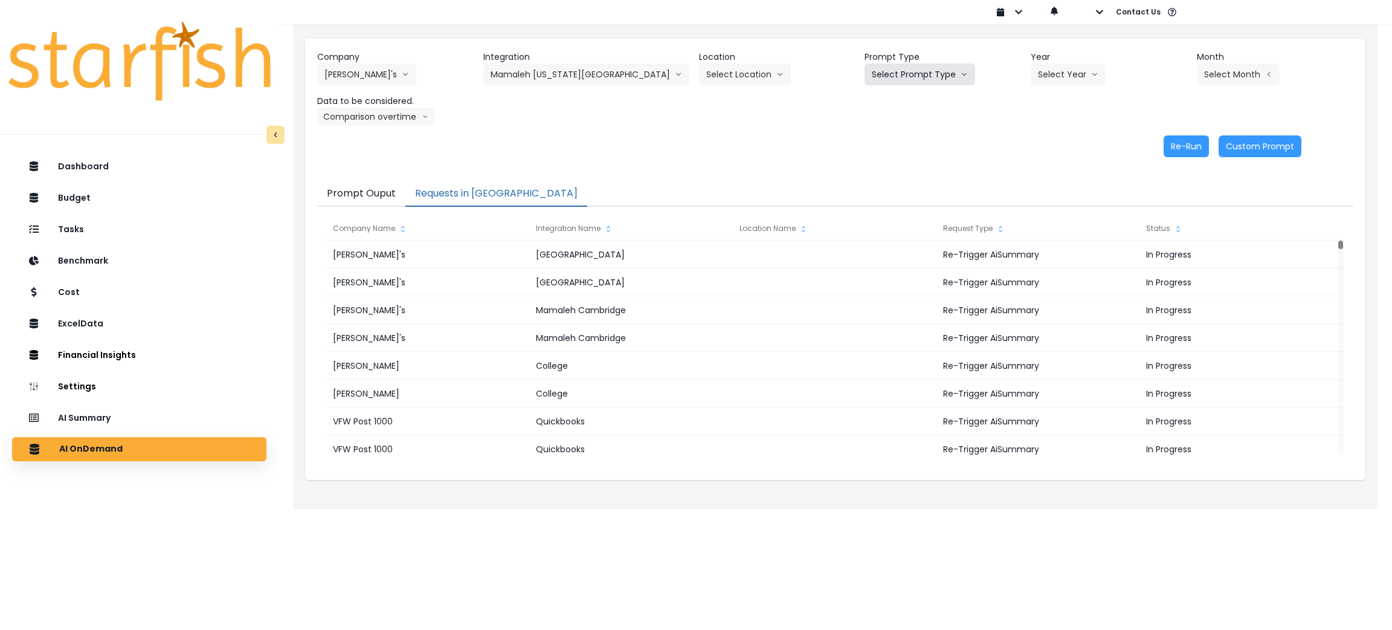
click at [961, 72] on icon "arrow down line" at bounding box center [964, 74] width 7 height 12
click at [884, 160] on span "Monthly Summary" at bounding box center [906, 165] width 68 height 12
drag, startPoint x: 1063, startPoint y: 76, endPoint x: 1061, endPoint y: 97, distance: 21.2
click at [1064, 81] on button "Select Year" at bounding box center [1068, 74] width 75 height 22
click at [1038, 141] on span "2025" at bounding box center [1047, 143] width 19 height 12
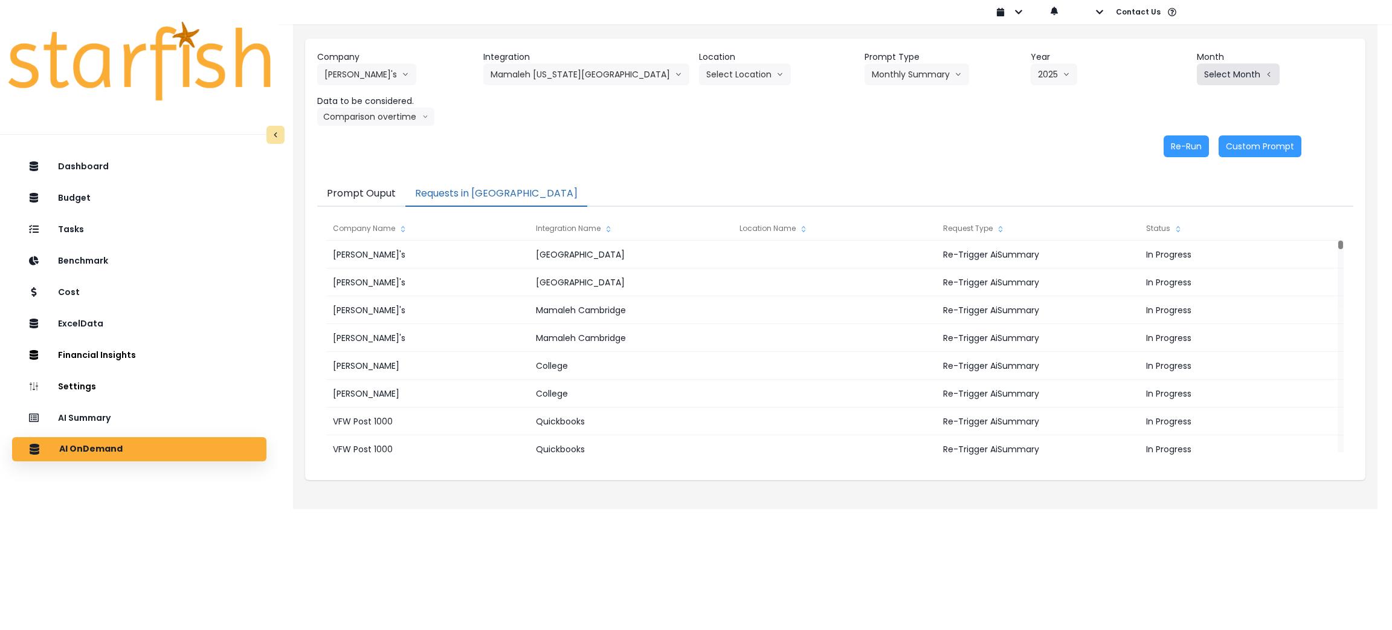
click at [1216, 72] on button "Select Month" at bounding box center [1238, 74] width 83 height 22
click at [1162, 221] on li "Aug" at bounding box center [1178, 230] width 38 height 22
click at [394, 114] on button "Comparison overtime" at bounding box center [375, 117] width 117 height 18
click at [385, 162] on span "Location Analysis" at bounding box center [364, 162] width 80 height 12
click at [1181, 141] on button "Re-Run" at bounding box center [1186, 146] width 45 height 22
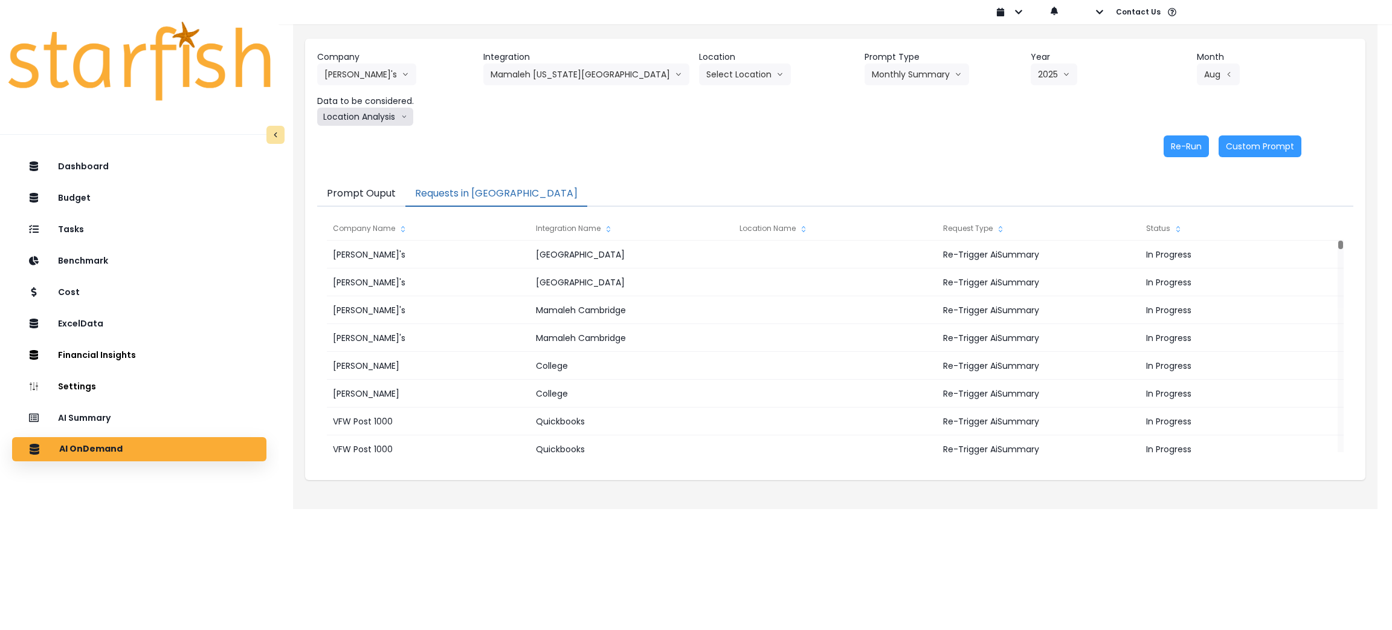
click at [383, 114] on button "Location Analysis" at bounding box center [365, 117] width 96 height 18
click at [372, 144] on span "Comparison overtime" at bounding box center [364, 140] width 80 height 12
click at [1172, 144] on button "Re-Run" at bounding box center [1186, 146] width 45 height 22
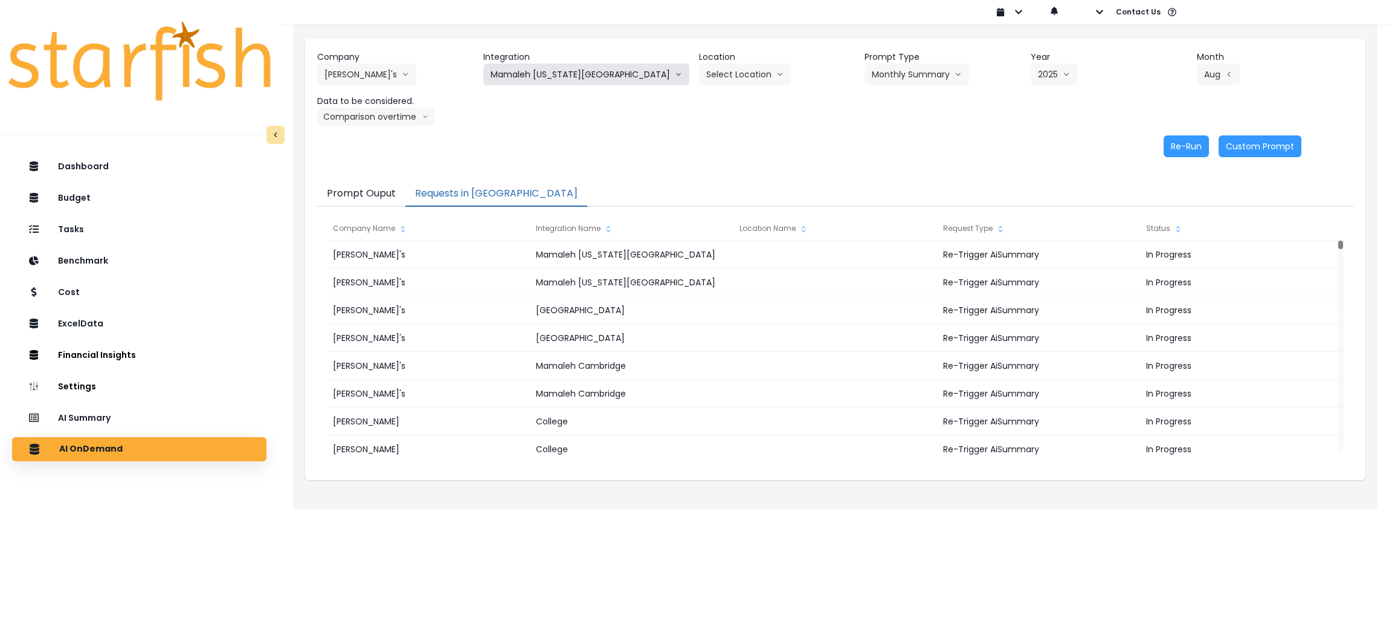
click at [586, 82] on button "Mamaleh [US_STATE][GEOGRAPHIC_DATA]" at bounding box center [586, 74] width 206 height 22
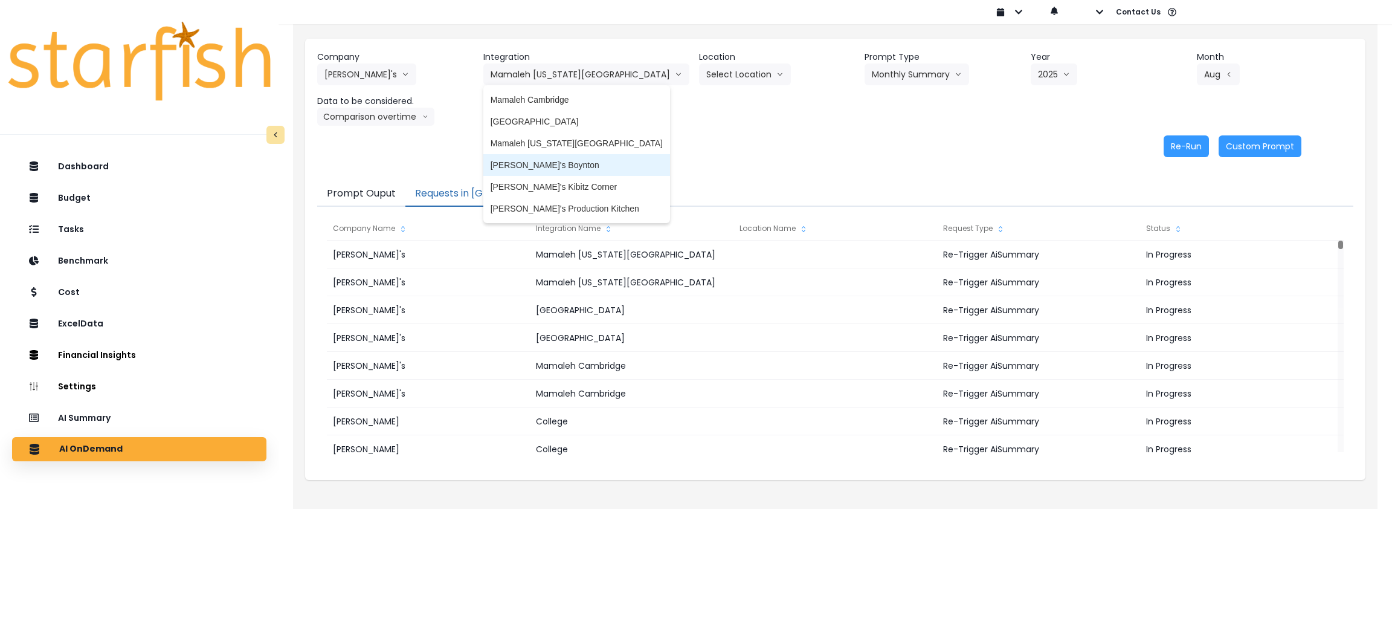
click at [592, 154] on li "[PERSON_NAME]'s Boynton" at bounding box center [576, 165] width 187 height 22
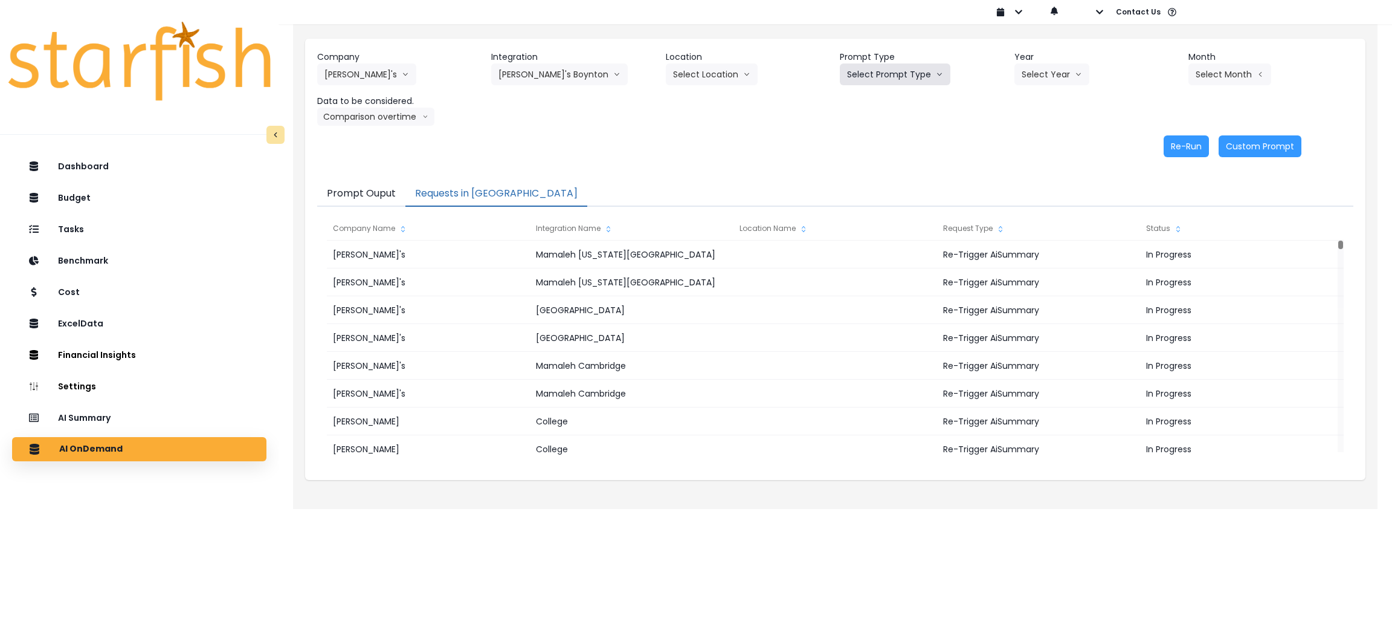
click at [929, 73] on button "Select Prompt Type" at bounding box center [895, 74] width 111 height 22
click at [879, 162] on span "Monthly Summary" at bounding box center [881, 165] width 68 height 12
click at [1066, 80] on button "Select Year" at bounding box center [1052, 74] width 75 height 22
click at [1025, 150] on li "2025" at bounding box center [1031, 143] width 33 height 22
click at [1244, 79] on button "Select Month" at bounding box center [1230, 74] width 83 height 22
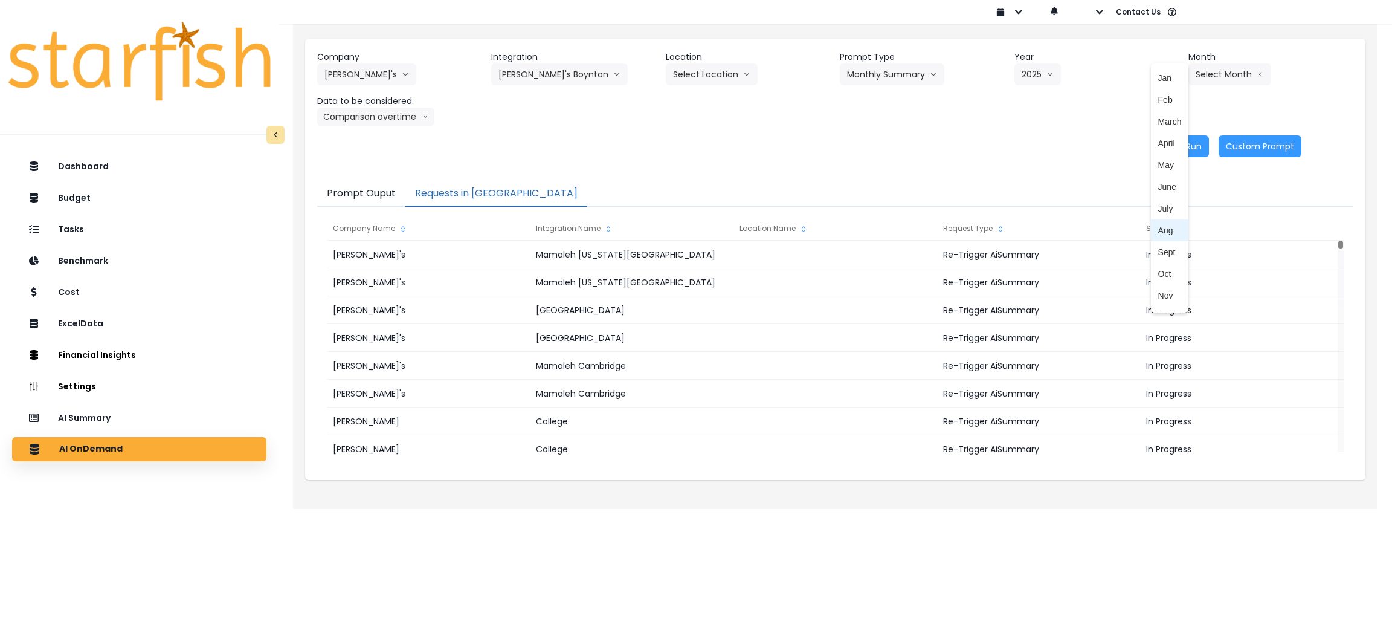
click at [1166, 224] on span "Aug" at bounding box center [1170, 230] width 24 height 12
click at [420, 109] on button "Comparison overtime" at bounding box center [375, 117] width 117 height 18
click at [396, 162] on span "Location Analysis" at bounding box center [364, 162] width 80 height 12
click at [1179, 153] on button "Re-Run" at bounding box center [1186, 146] width 45 height 22
click at [375, 118] on button "Location Analysis" at bounding box center [365, 117] width 96 height 18
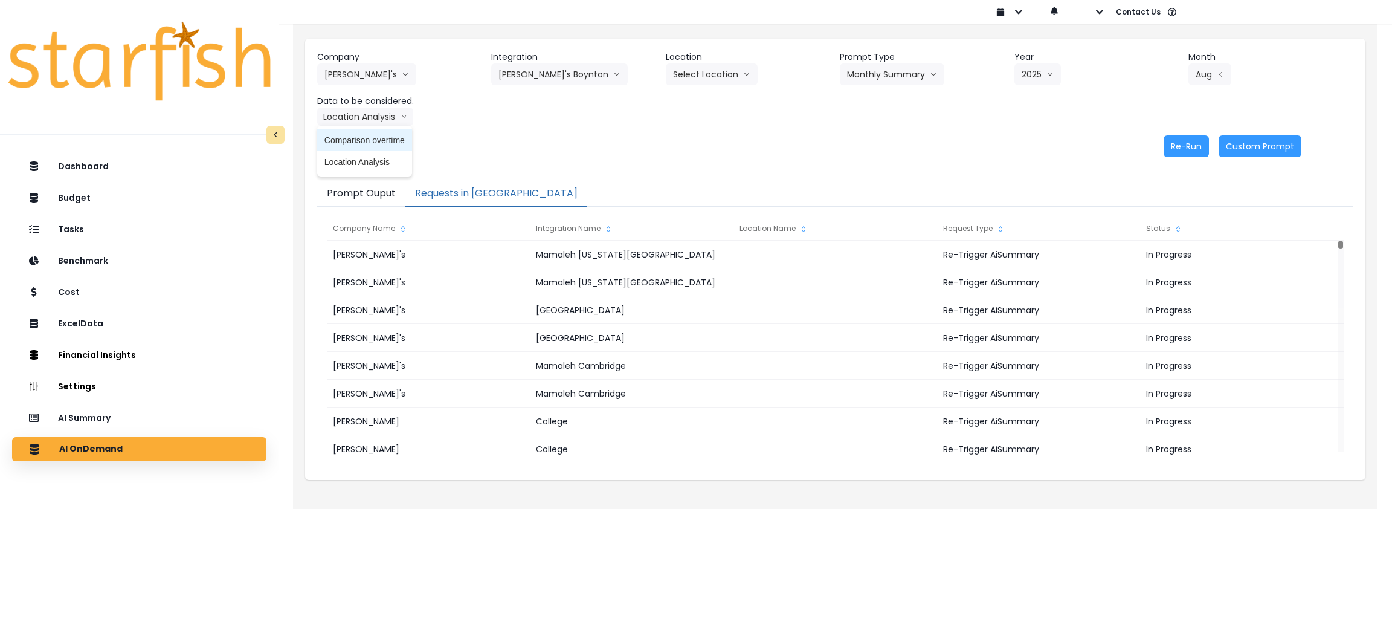
click at [373, 130] on li "Comparison overtime" at bounding box center [364, 140] width 95 height 22
click at [1166, 138] on button "Re-Run" at bounding box center [1186, 146] width 45 height 22
click at [905, 146] on div "Re-Run Custom Prompt" at bounding box center [809, 146] width 984 height 22
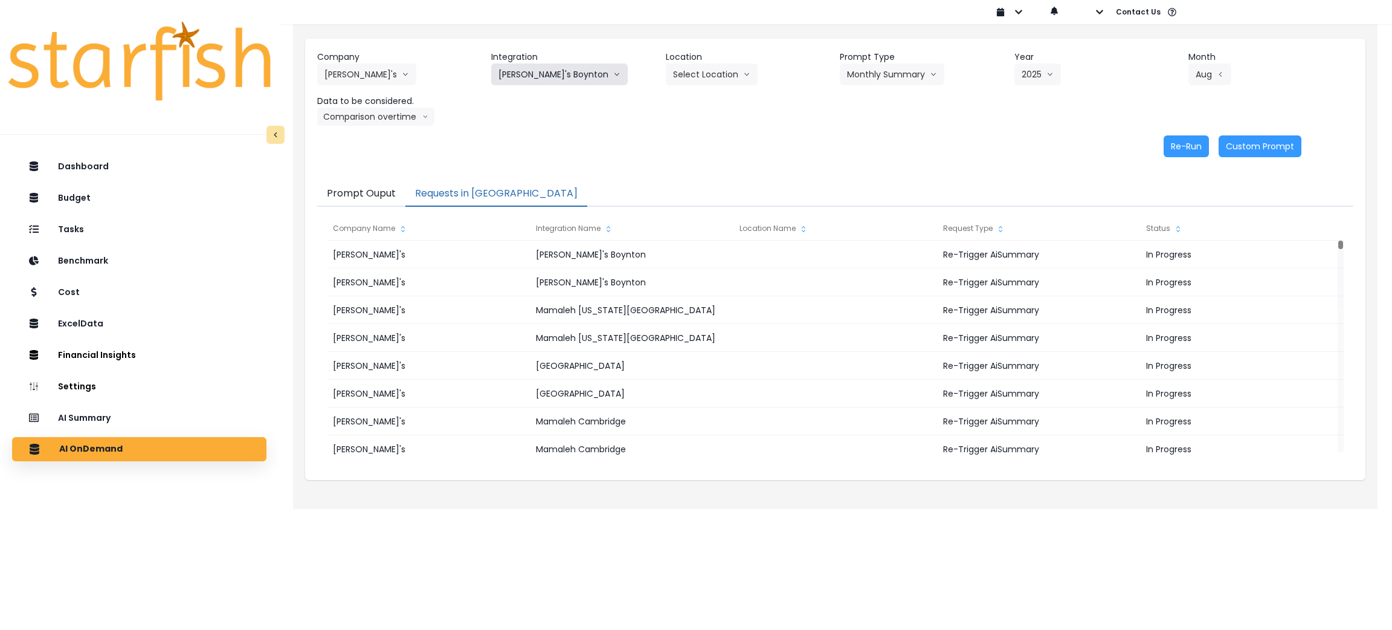
click at [552, 68] on button "[PERSON_NAME]'s Boynton" at bounding box center [559, 74] width 137 height 22
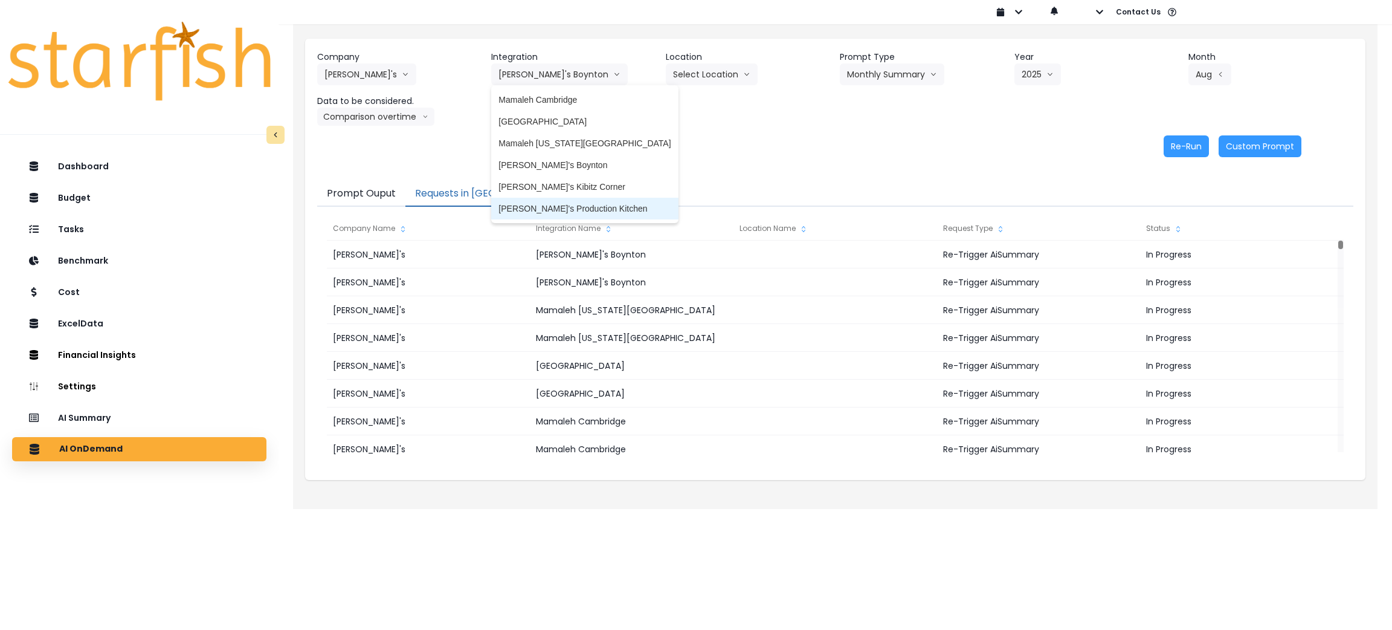
click at [559, 201] on li "[PERSON_NAME]'s Production Kitchen" at bounding box center [584, 209] width 187 height 22
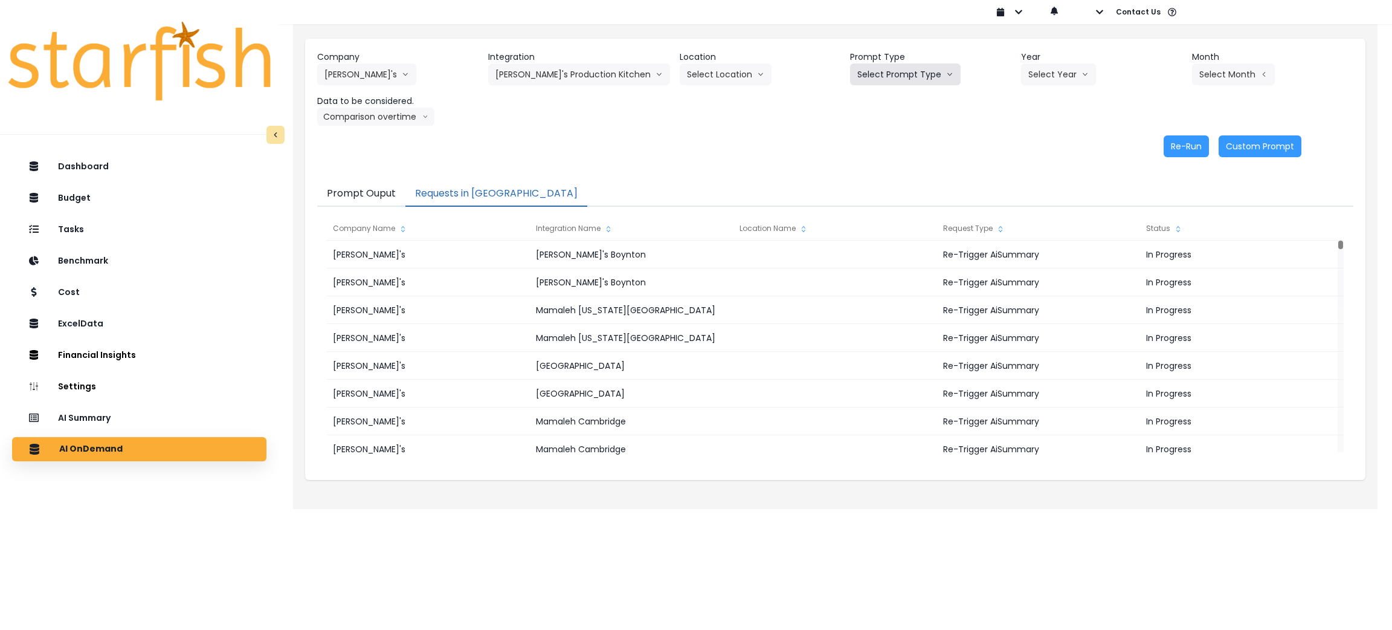
click at [929, 73] on button "Select Prompt Type" at bounding box center [905, 74] width 111 height 22
click at [894, 155] on li "Monthly Summary" at bounding box center [891, 165] width 83 height 22
click at [1064, 60] on header "Year" at bounding box center [1101, 57] width 161 height 13
click at [1050, 68] on button "Select Year" at bounding box center [1058, 74] width 75 height 22
click at [1031, 137] on span "2025" at bounding box center [1037, 143] width 19 height 12
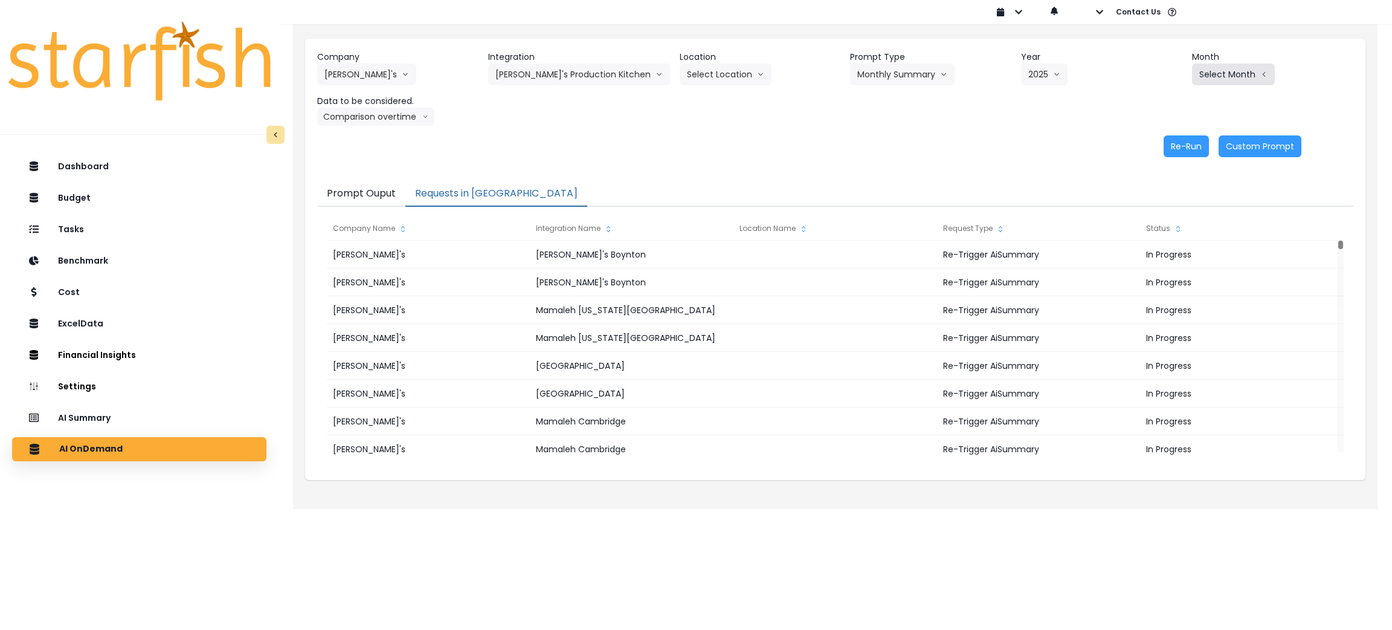
click at [1233, 71] on button "Select Month" at bounding box center [1233, 74] width 83 height 22
click at [1162, 233] on span "Aug" at bounding box center [1173, 230] width 24 height 12
click at [396, 94] on div "Company [PERSON_NAME]'s 86 Costs Asti Bagel Cafe Balance Grille Bald Ginger Bar…" at bounding box center [835, 88] width 1036 height 75
click at [399, 110] on button "Comparison overtime" at bounding box center [375, 117] width 117 height 18
click at [376, 158] on span "Location Analysis" at bounding box center [364, 162] width 80 height 12
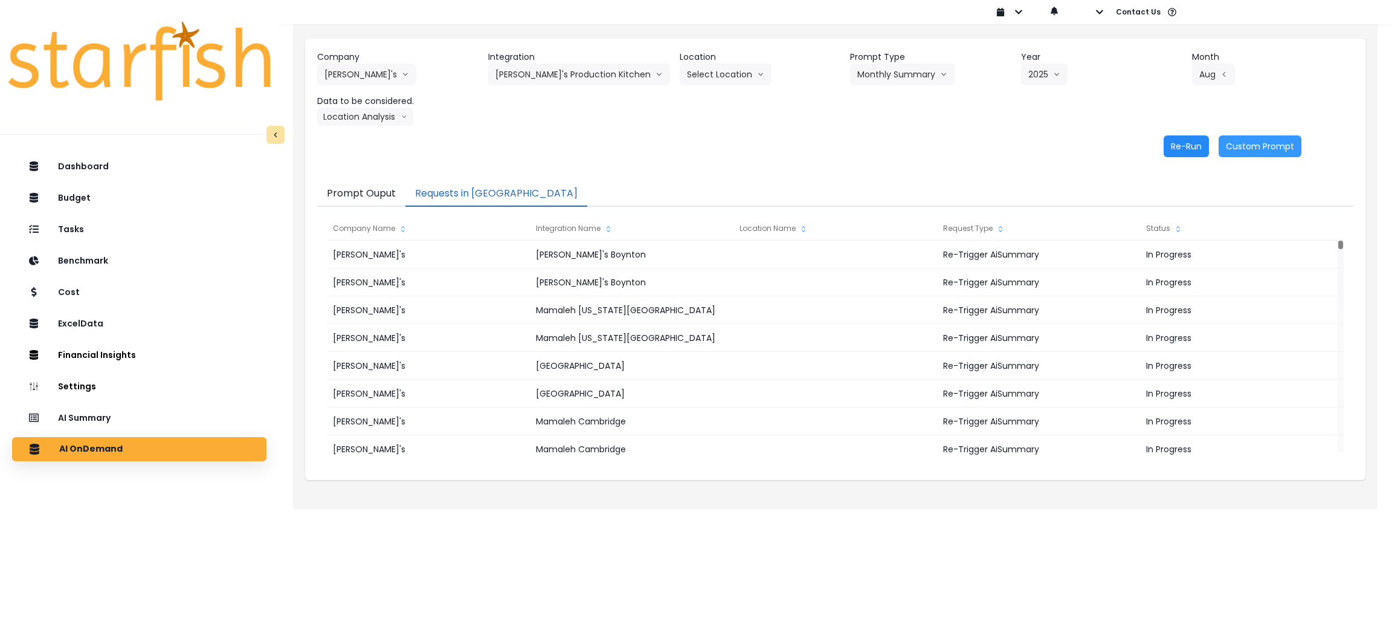
click at [1198, 149] on button "Re-Run" at bounding box center [1186, 146] width 45 height 22
click at [366, 115] on button "Location Analysis" at bounding box center [365, 117] width 96 height 18
click at [366, 134] on span "Comparison overtime" at bounding box center [364, 140] width 80 height 12
click at [1175, 151] on button "Re-Run" at bounding box center [1186, 146] width 45 height 22
